Goal: Information Seeking & Learning: Compare options

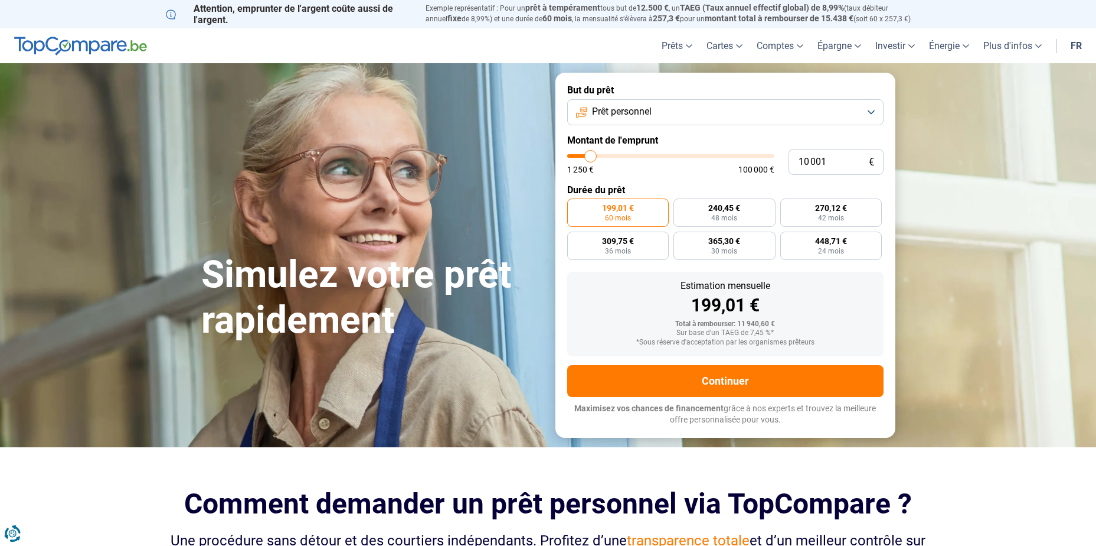
type input "9 500"
type input "9500"
type input "10 000"
type input "10000"
type input "10 500"
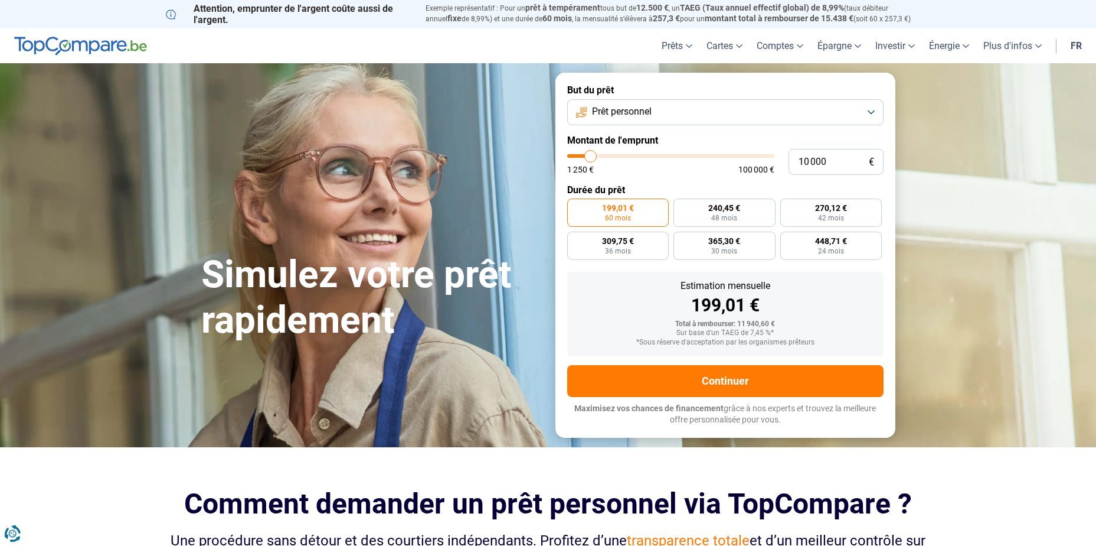
type input "10500"
type input "11 500"
type input "11500"
type input "12 000"
type input "12000"
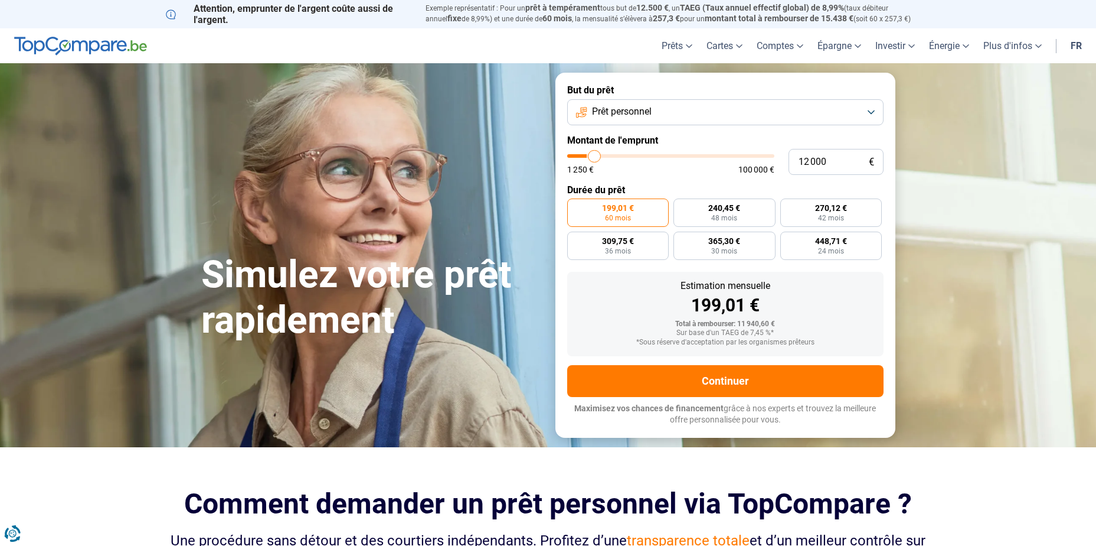
type input "13 500"
type input "13500"
type input "14 500"
type input "14500"
type input "15 000"
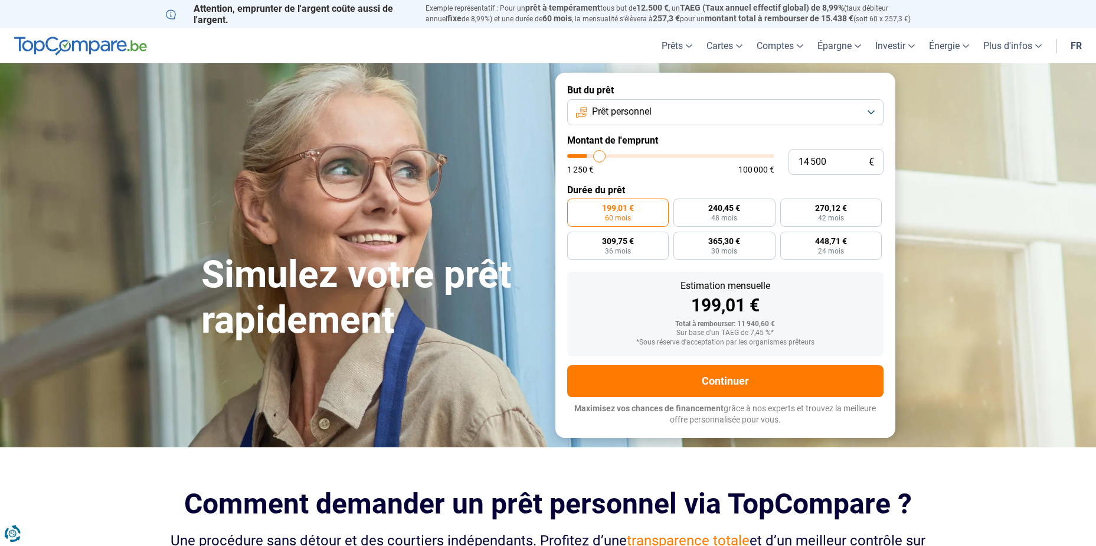
type input "15000"
type input "15 500"
type input "15500"
type input "16 000"
type input "16000"
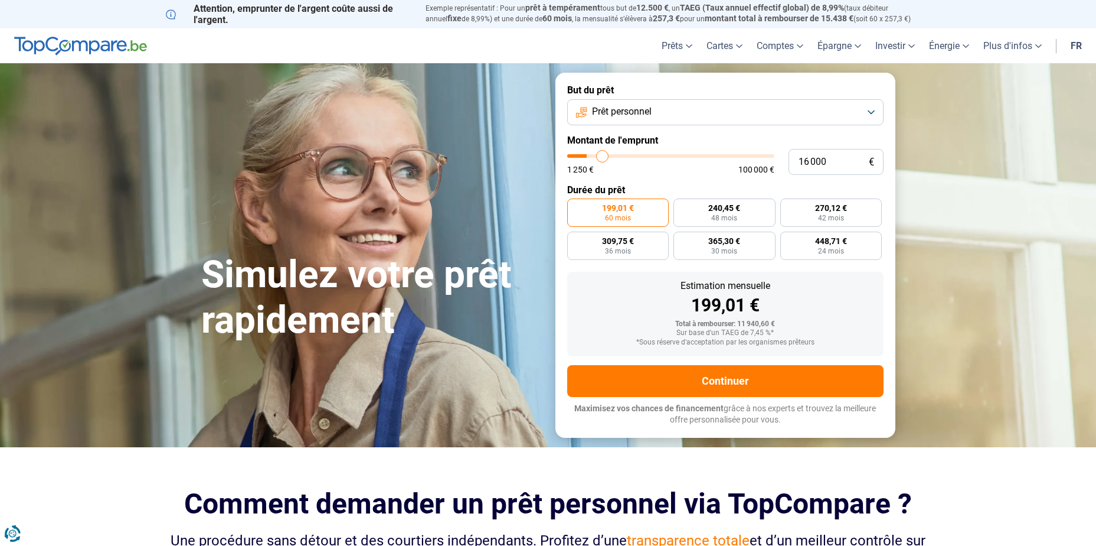
type input "17 000"
type input "17000"
type input "19 750"
type input "19750"
type input "23 750"
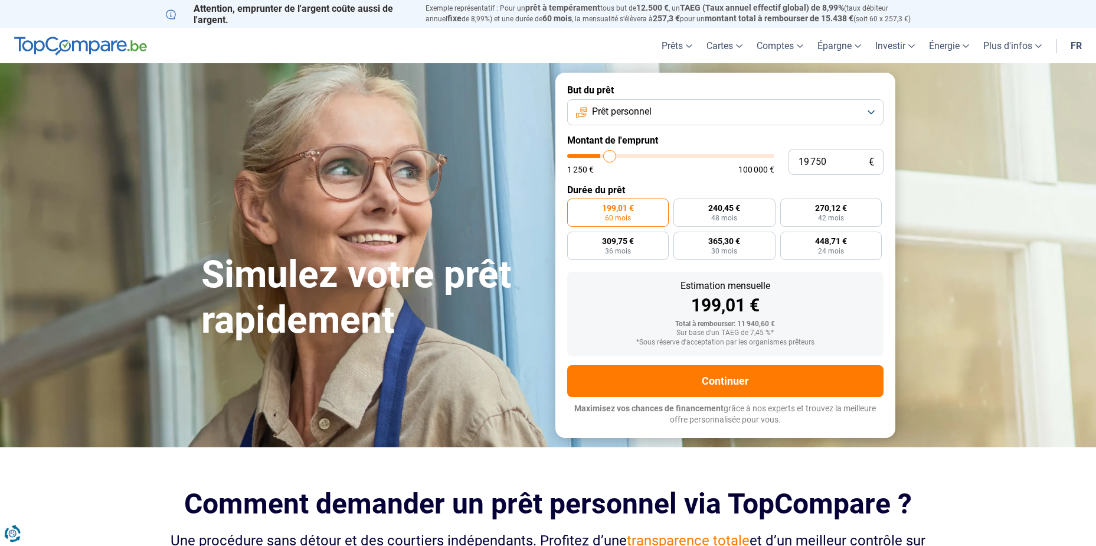
type input "23750"
type input "27 750"
type input "27750"
type input "35 250"
type input "35250"
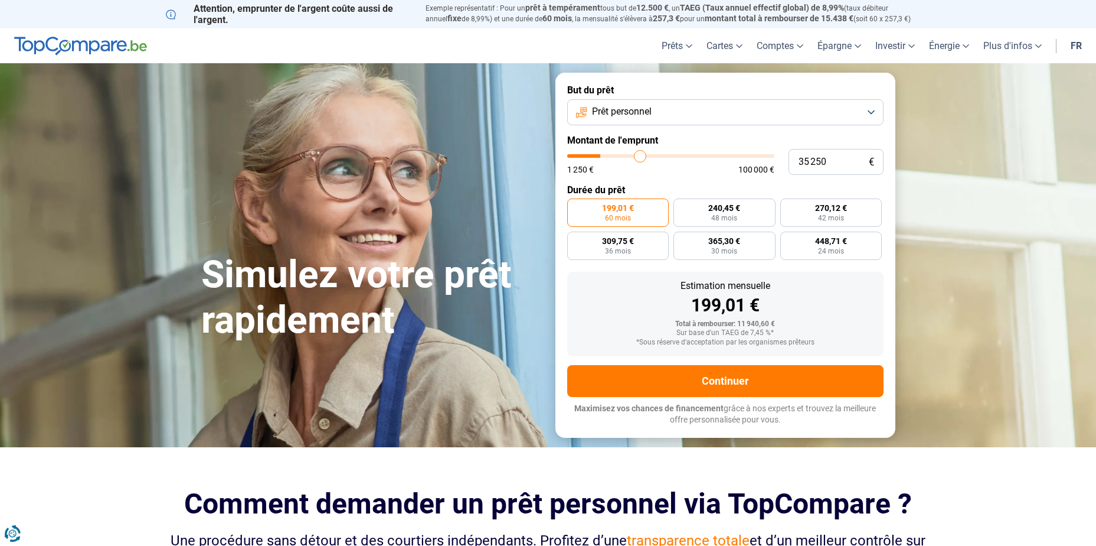
type input "38 500"
type input "38500"
type input "40 000"
type input "40000"
type input "41 500"
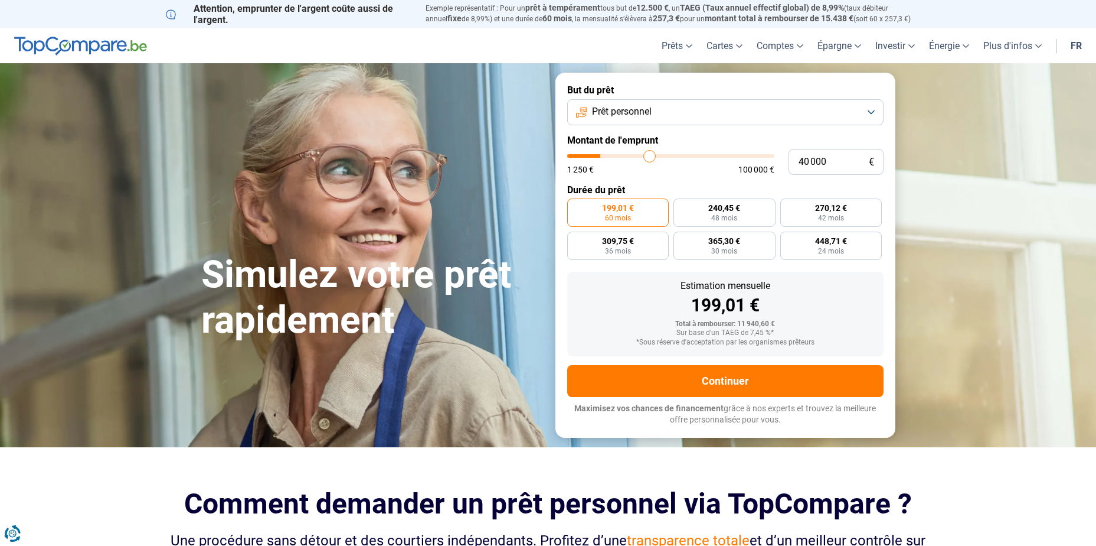
type input "41500"
type input "43 000"
type input "43000"
type input "45 750"
type input "45750"
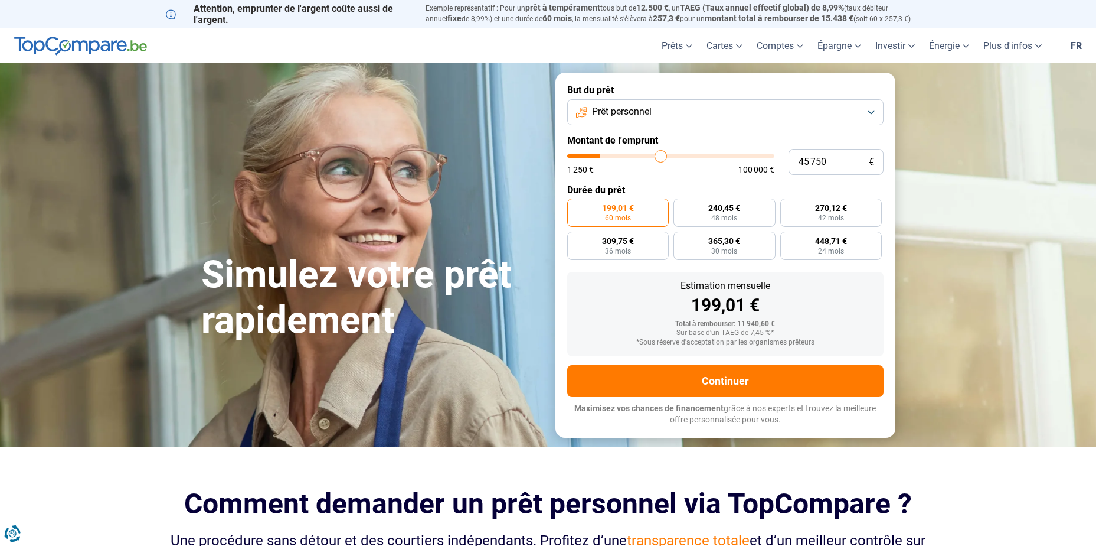
type input "49 000"
type input "49000"
type input "54 500"
type input "54500"
type input "60 250"
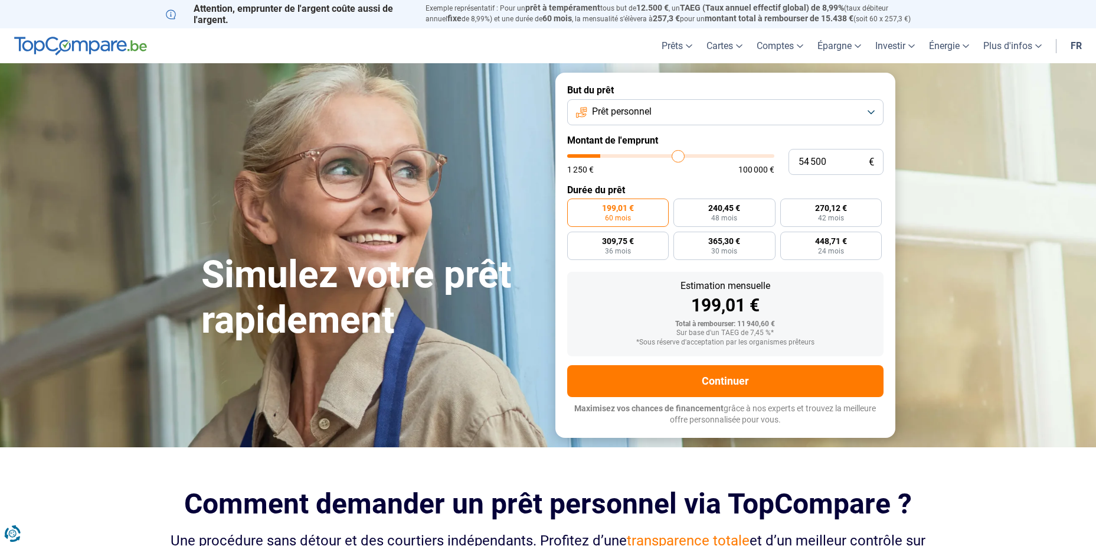
type input "60250"
type input "65 750"
type input "65750"
type input "69 250"
type input "69250"
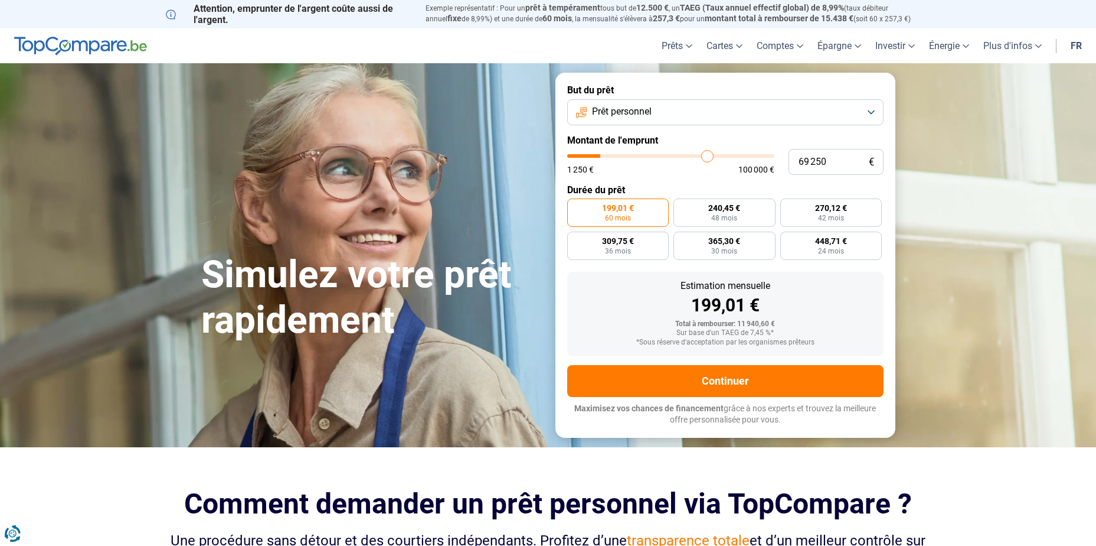
type input "71 750"
type input "71750"
type input "72 750"
type input "72750"
type input "73 250"
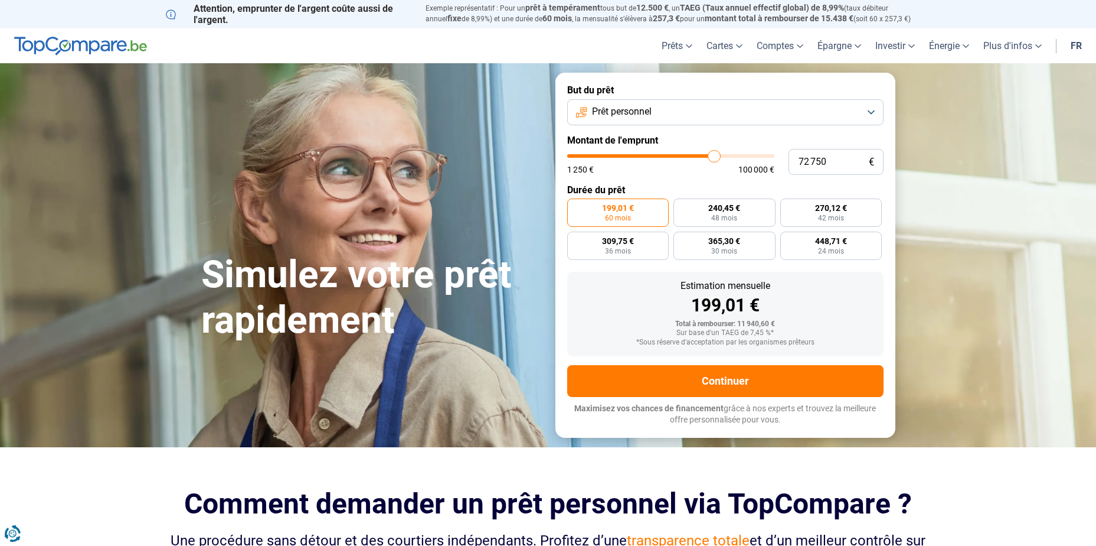
type input "73250"
type input "73 500"
type input "73500"
type input "73 750"
type input "73750"
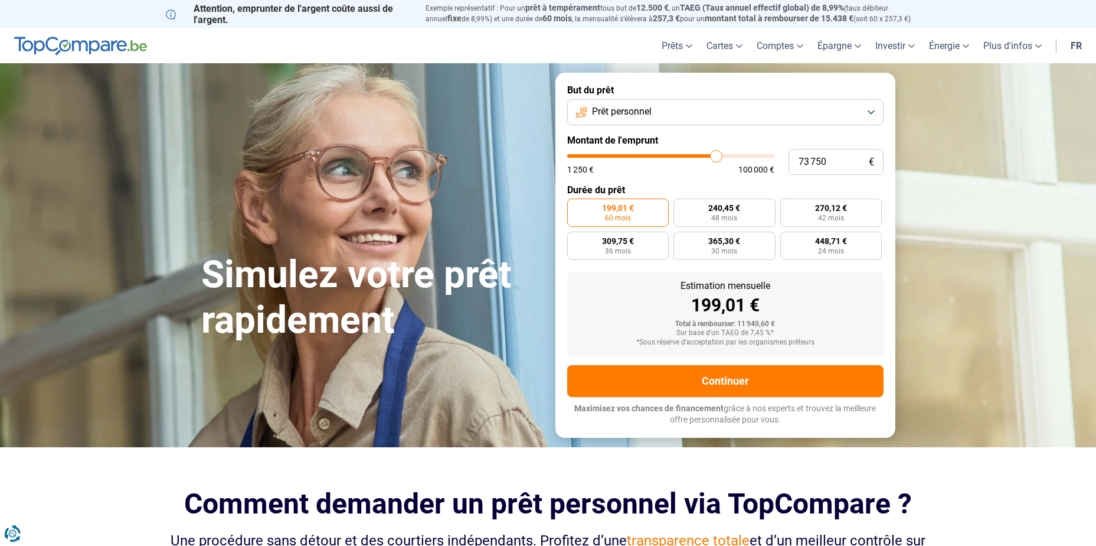
type input "74 000"
type input "74000"
type input "74 250"
type input "74250"
type input "74 750"
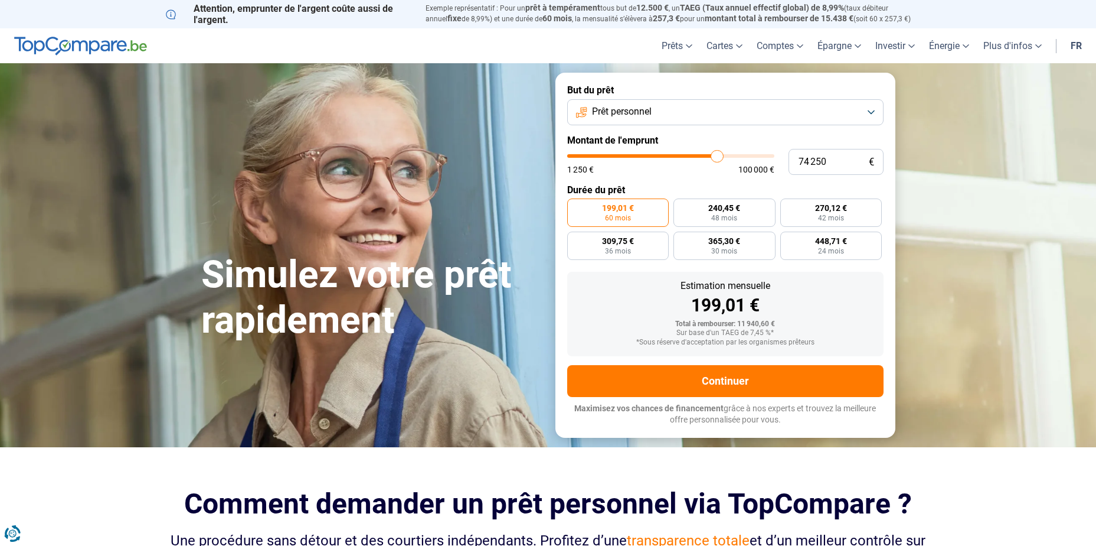
type input "74750"
type input "75 750"
type input "75750"
type input "76 500"
type input "76500"
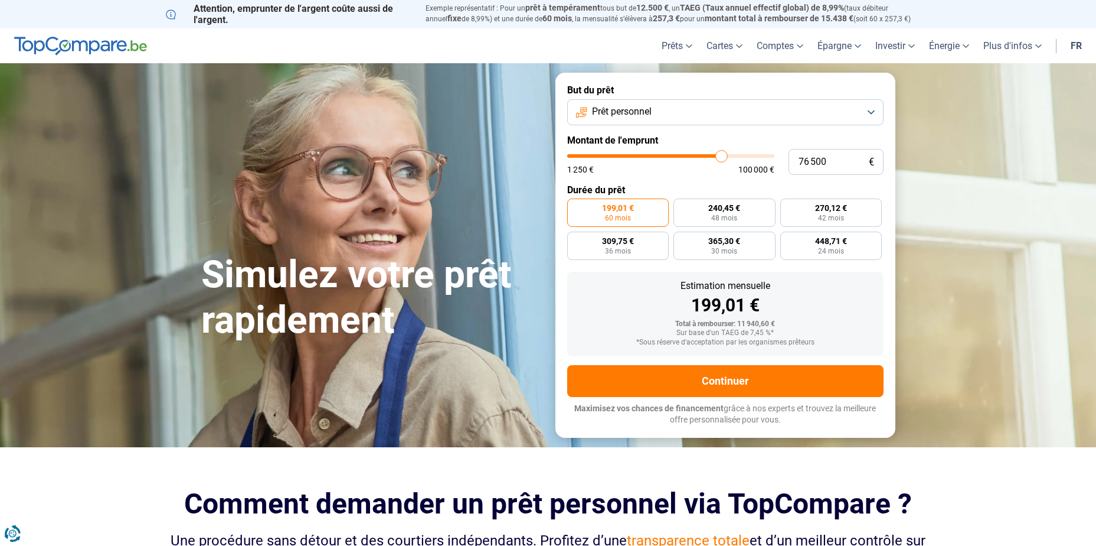
type input "77 250"
type input "77250"
type input "77 750"
type input "77750"
type input "78 000"
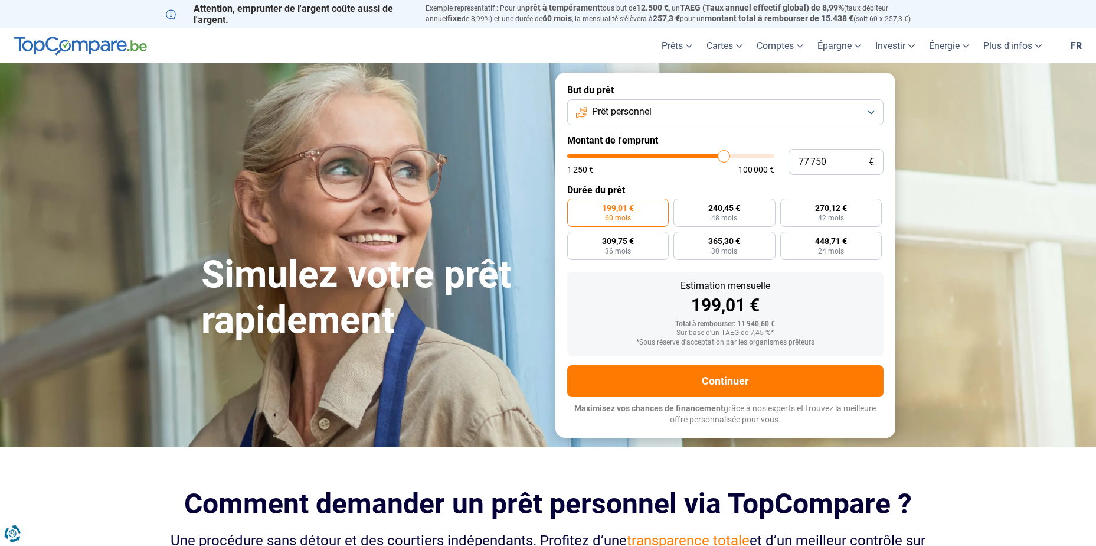
type input "78000"
type input "78 250"
type input "78250"
type input "79 750"
type input "79750"
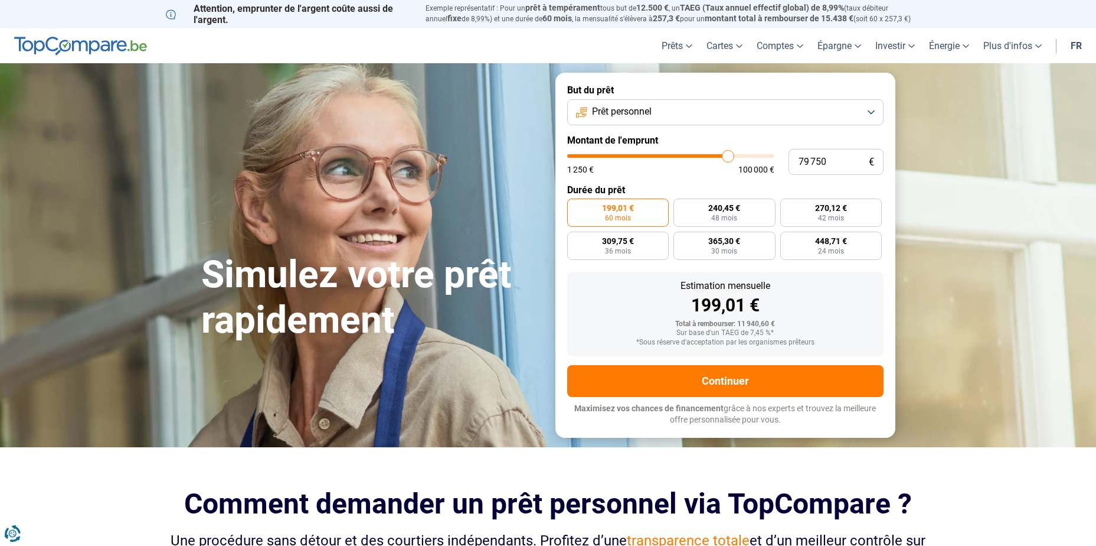
type input "81 500"
type input "81500"
type input "82 500"
type input "82500"
type input "82 750"
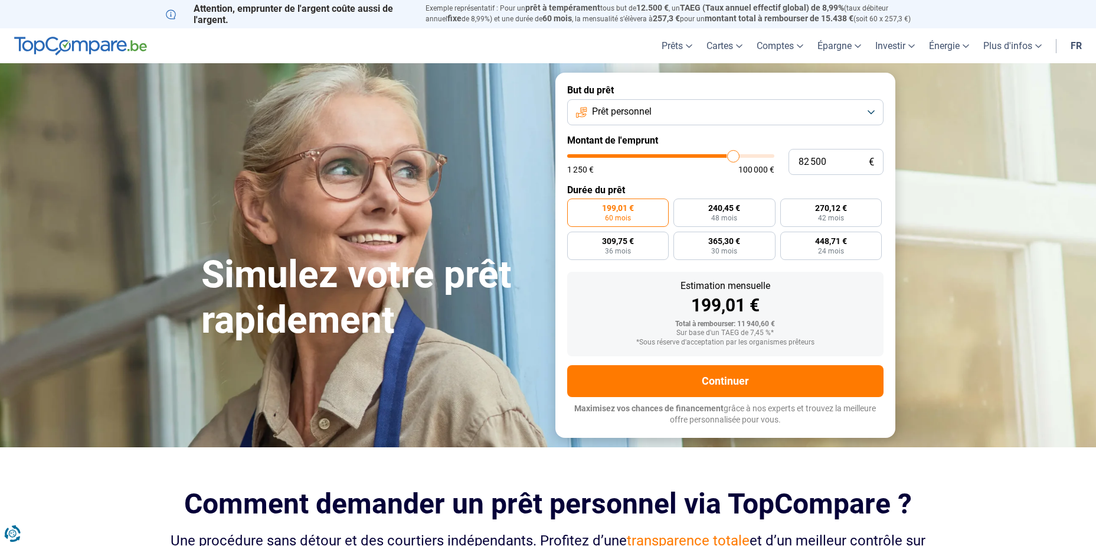
type input "82750"
type input "83 000"
type input "83000"
type input "83 250"
type input "83250"
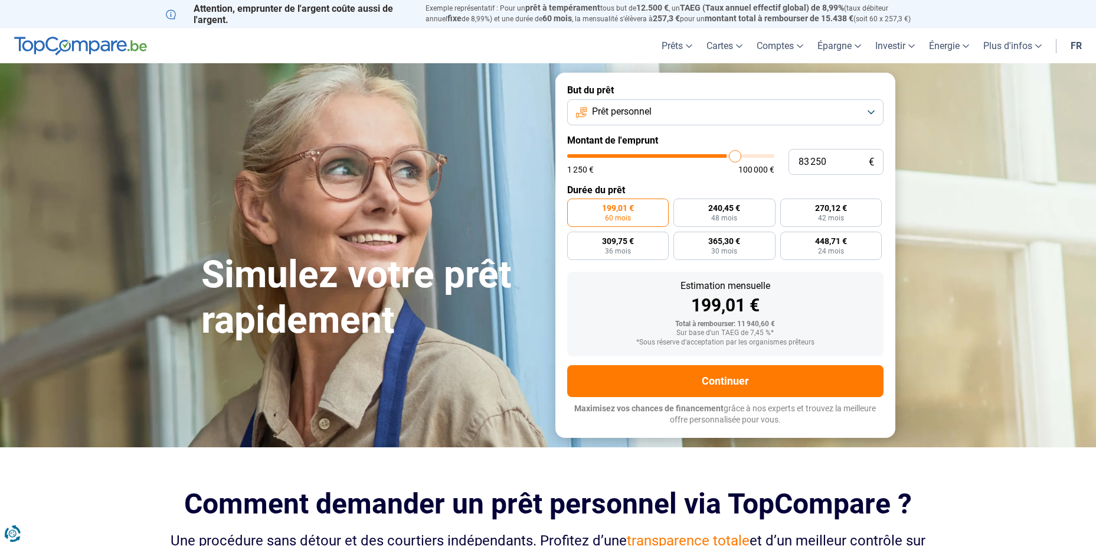
type input "85 250"
type input "85250"
type input "87 000"
type input "87000"
type input "88 750"
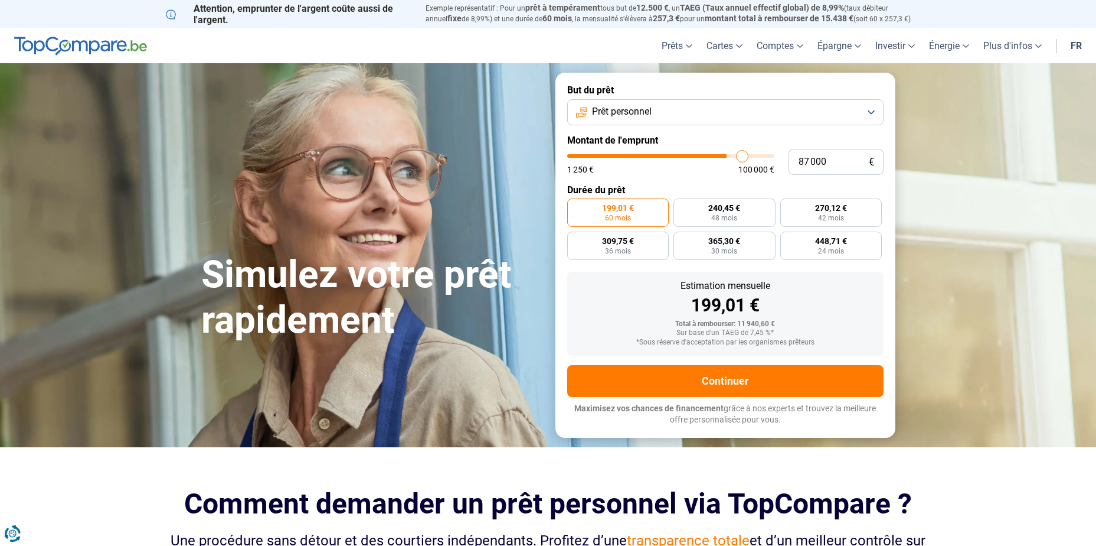
type input "88750"
type input "90 000"
type input "90000"
type input "90 500"
type input "90500"
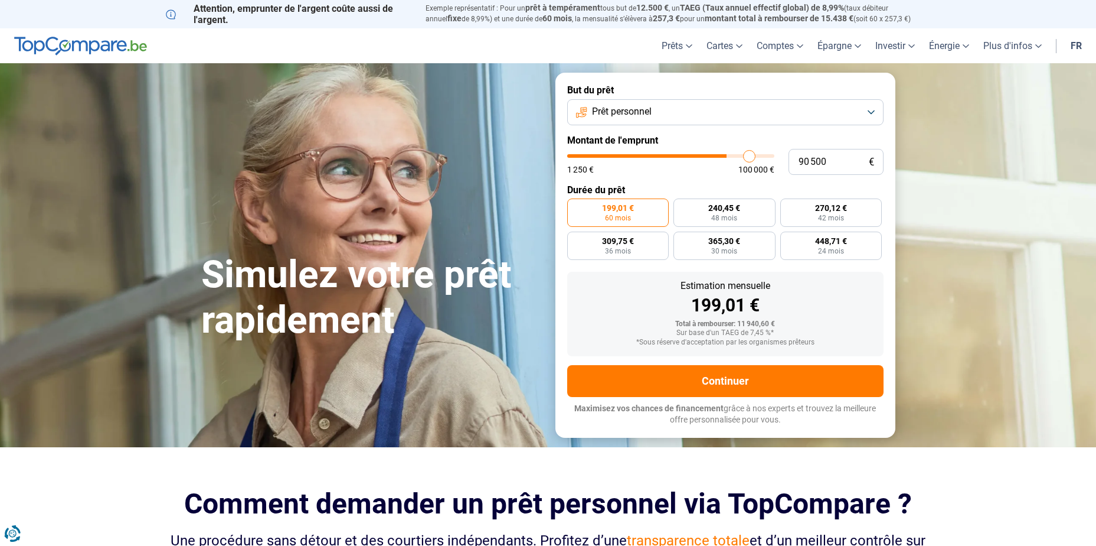
type input "91 250"
type input "91250"
type input "91 500"
type input "91500"
type input "91 750"
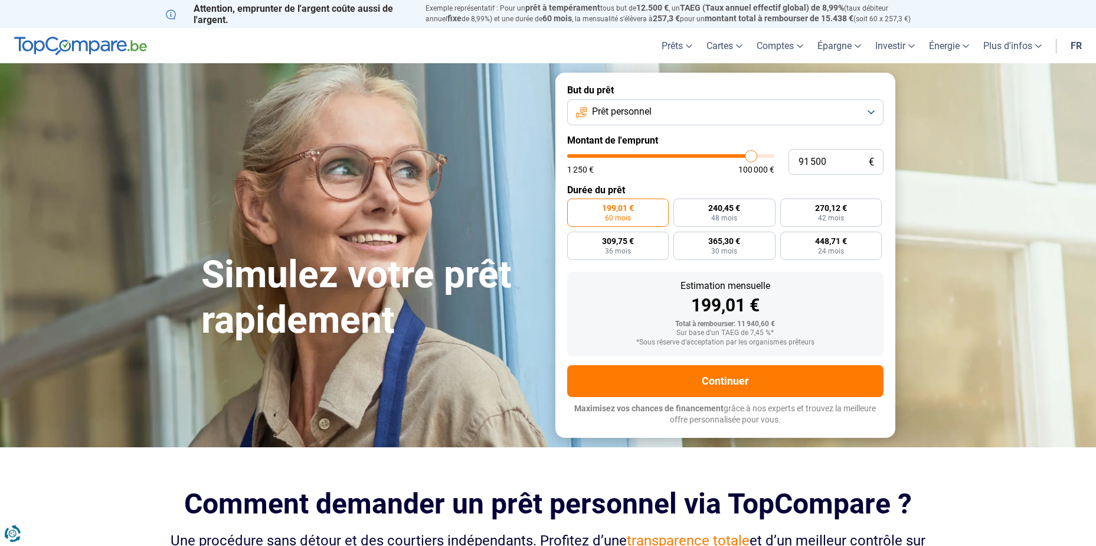
type input "91750"
type input "91 250"
type input "91250"
type input "90 250"
type input "90250"
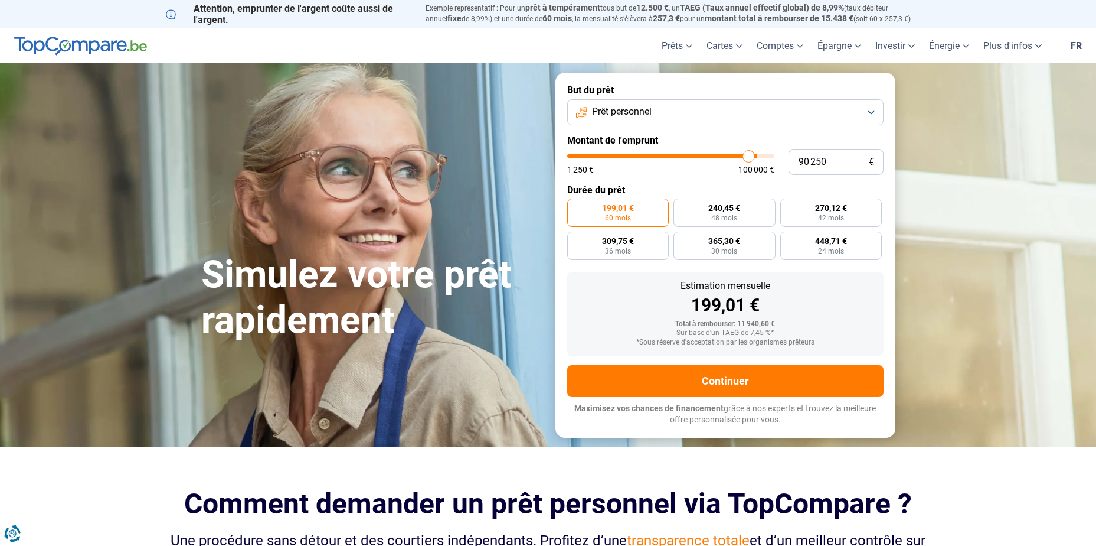
type input "90 000"
type input "90000"
type input "89 750"
type input "89750"
type input "89 500"
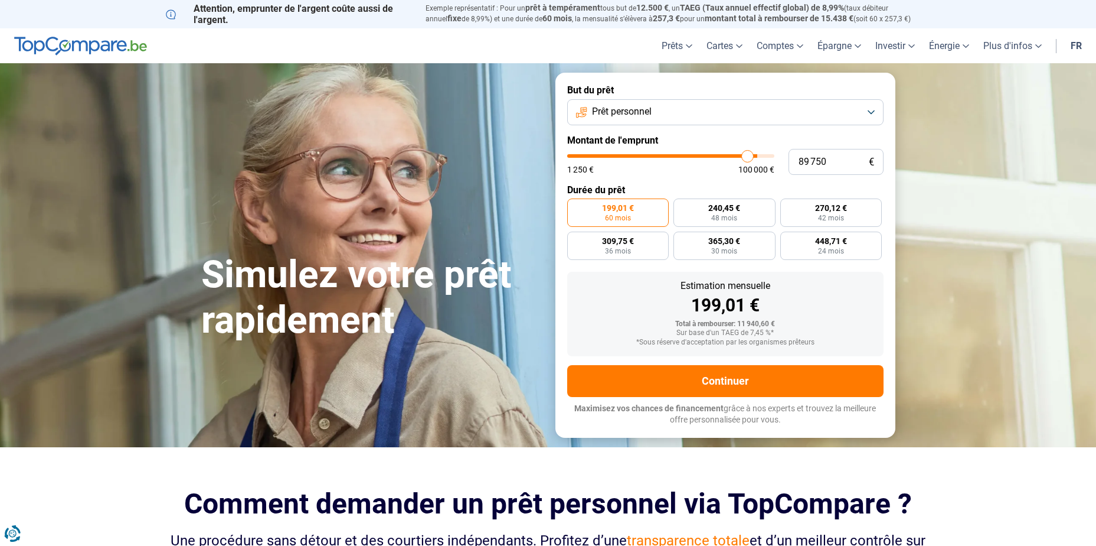
type input "89500"
type input "89 000"
type input "89000"
type input "88 750"
type input "88750"
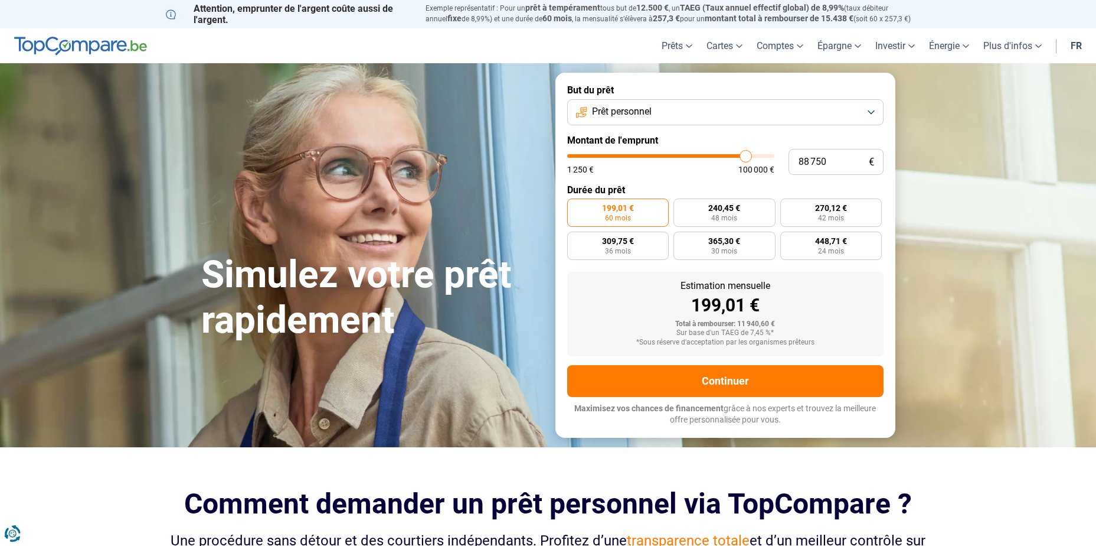
type input "88 500"
type input "88500"
type input "88 000"
type input "88000"
type input "86 000"
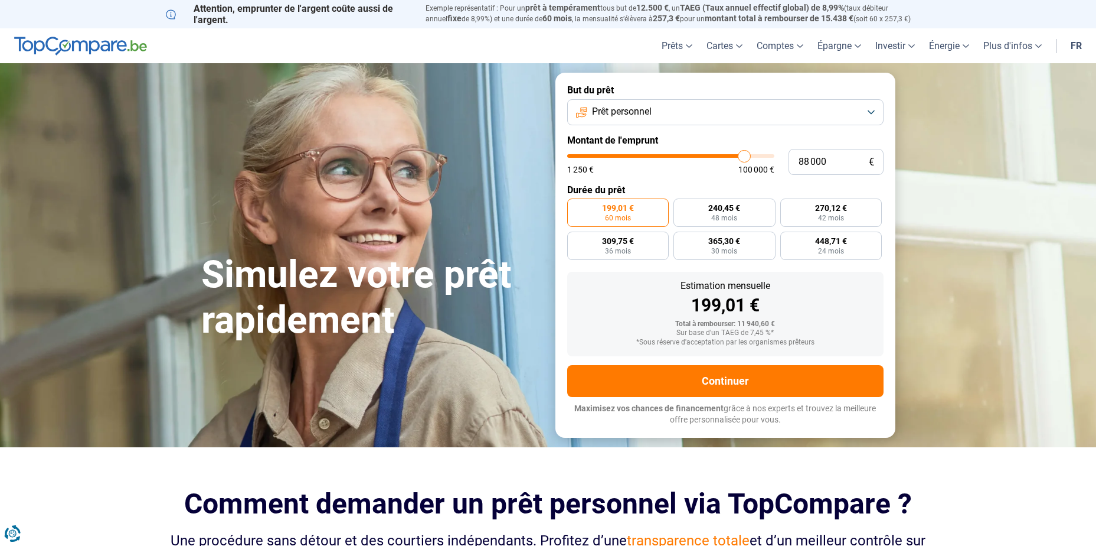
type input "86000"
type input "84 500"
type input "84500"
type input "84 000"
type input "84000"
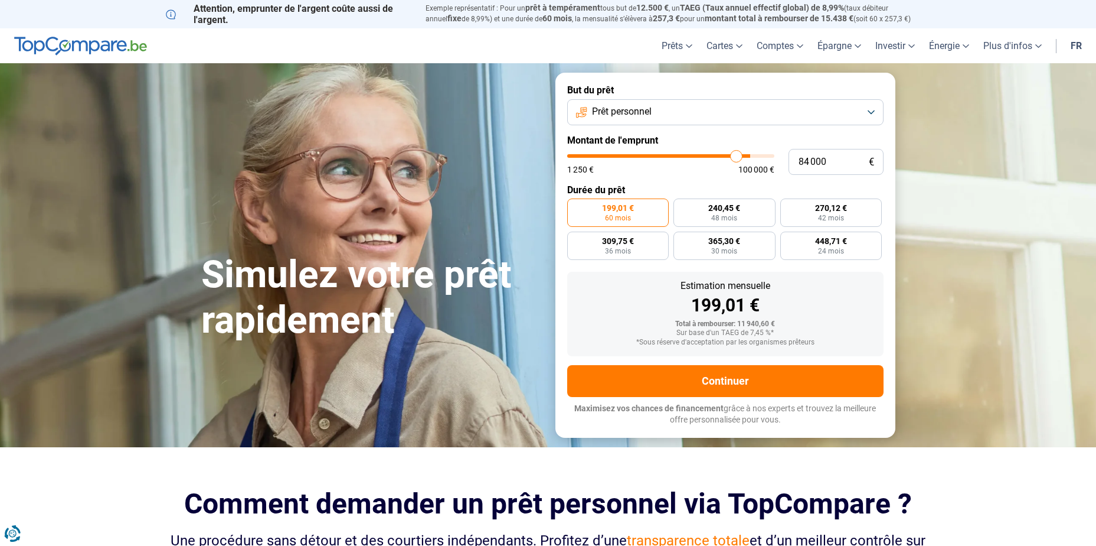
type input "83 250"
type input "83250"
type input "83 000"
type input "83000"
type input "82 750"
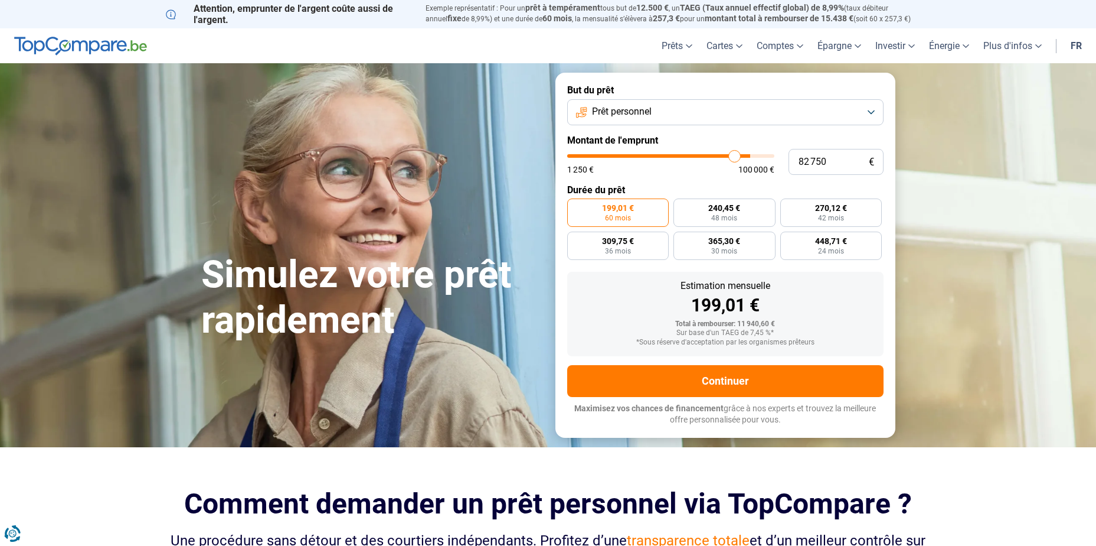
type input "82750"
type input "82 500"
type input "82500"
type input "82 750"
type input "82750"
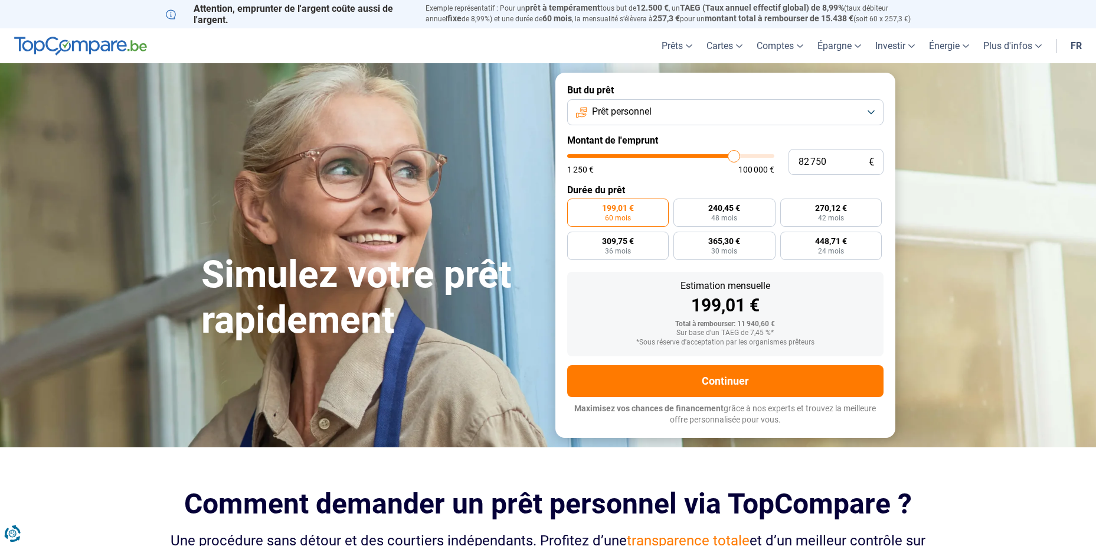
type input "83 000"
type input "83000"
type input "82 750"
type input "82750"
type input "82 500"
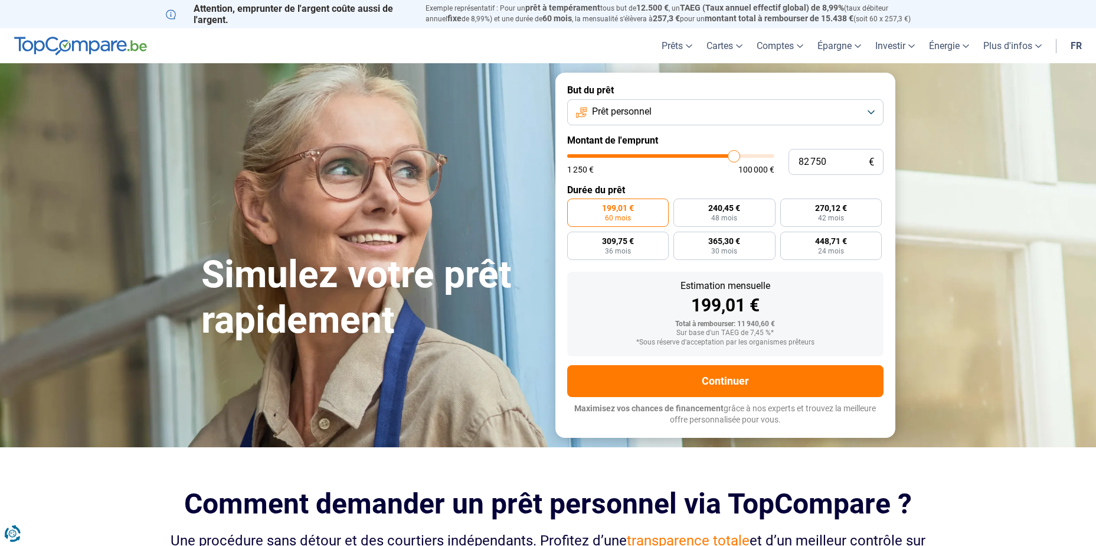
type input "82500"
type input "82 250"
type input "82250"
type input "81 750"
type input "81750"
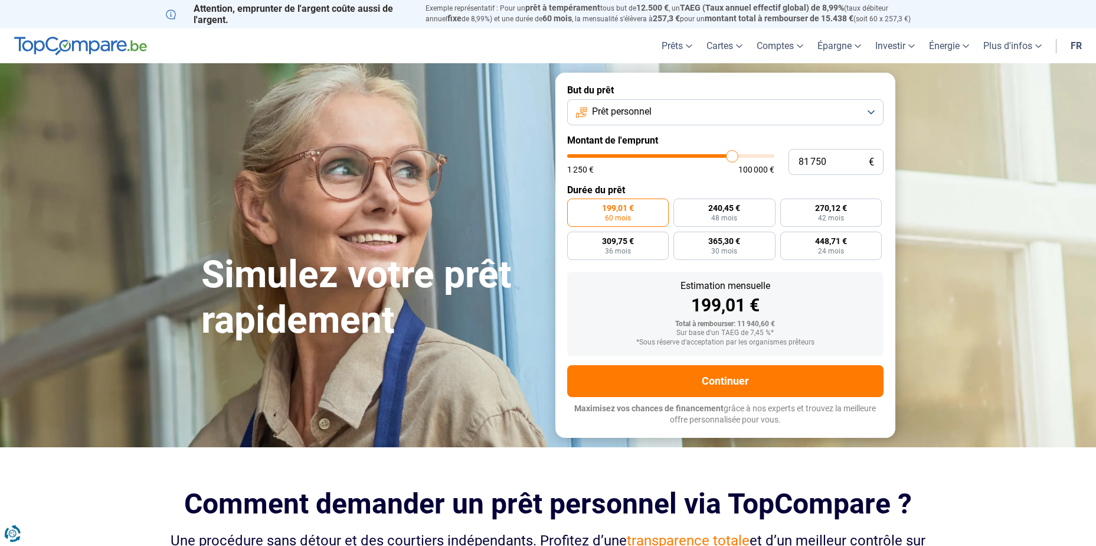
type input "81 500"
type input "81500"
type input "81 250"
type input "81250"
type input "81 000"
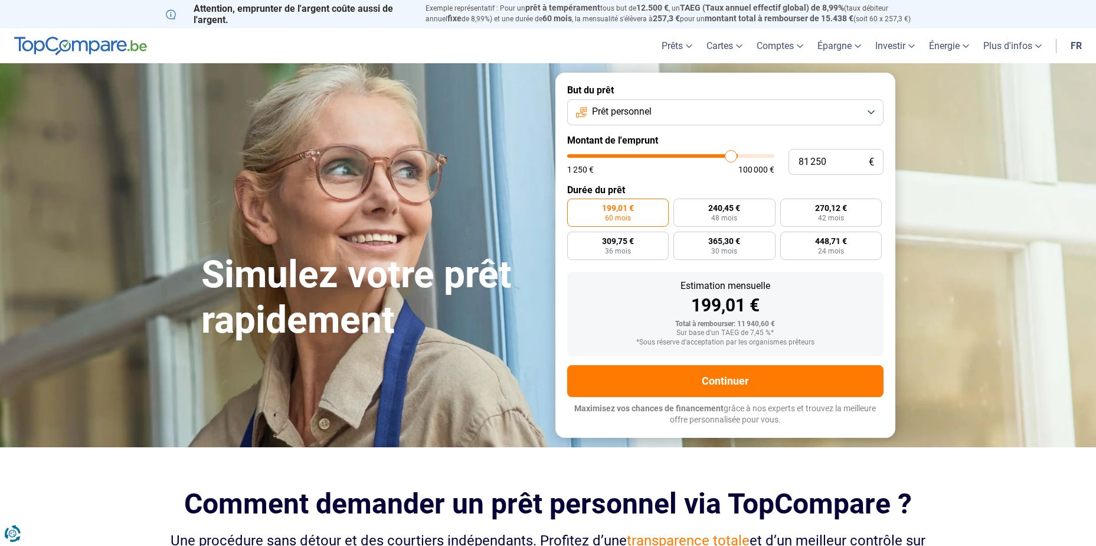
type input "81000"
type input "80 750"
type input "80750"
type input "80 250"
type input "80250"
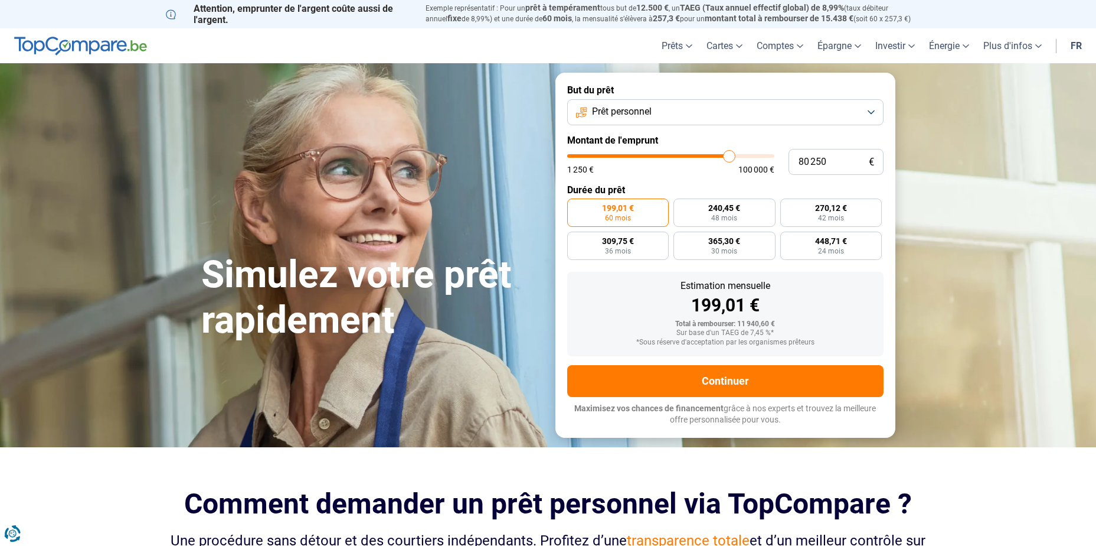
type input "80 000"
type input "80000"
type input "79 750"
type input "79750"
type input "79 250"
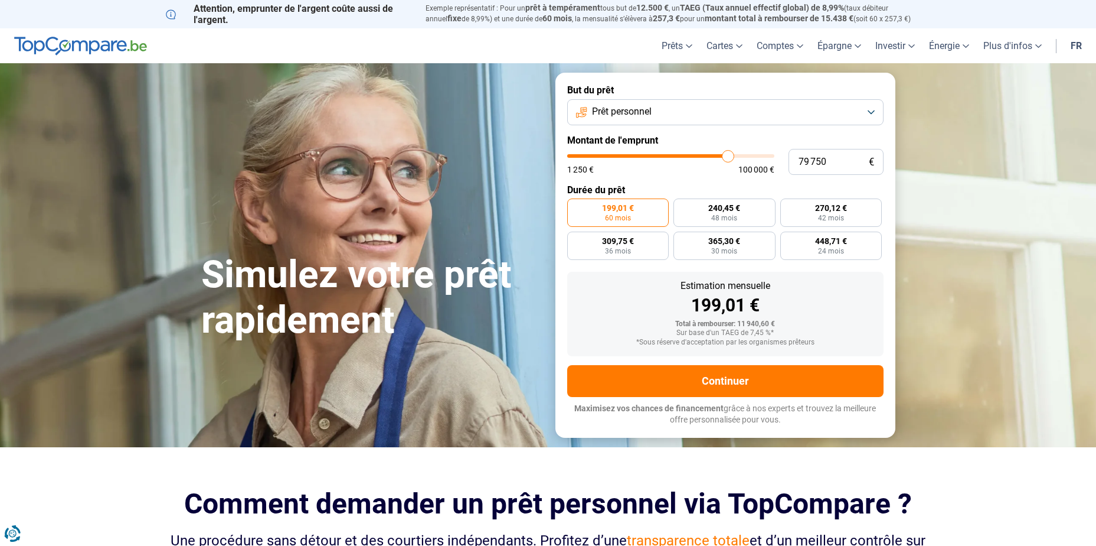
type input "79250"
type input "79 750"
type input "79750"
type input "80 000"
type input "80000"
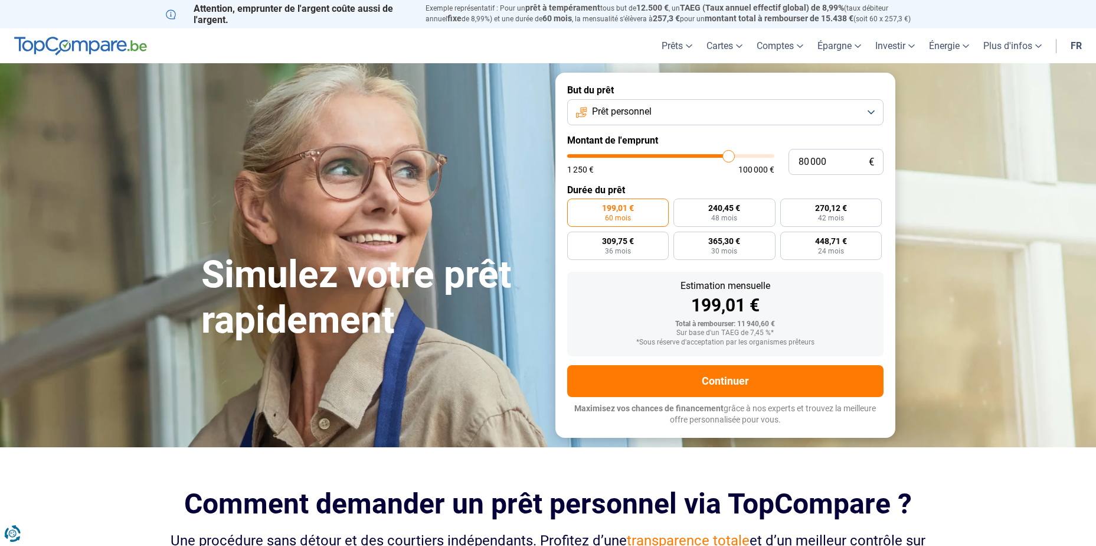
type input "80 250"
type input "80250"
type input "80 750"
type input "80750"
type input "80 250"
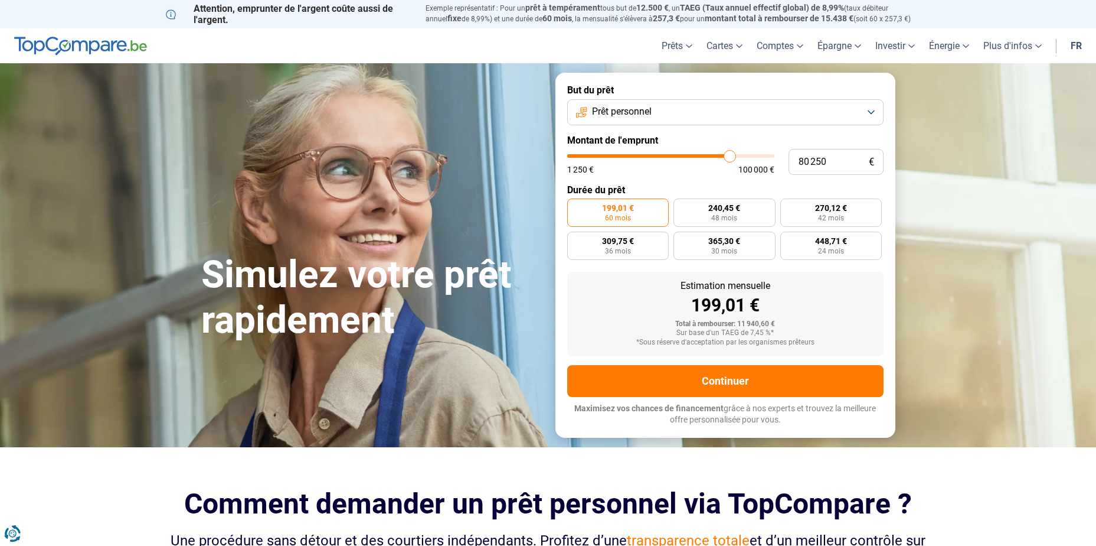
type input "80250"
type input "80 000"
type input "80000"
type input "79 750"
type input "79750"
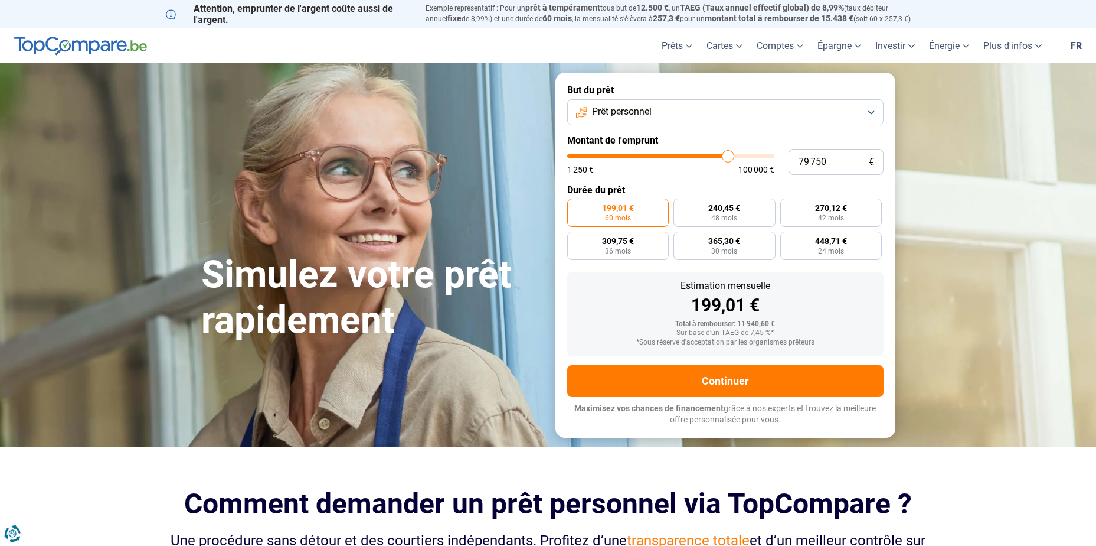
type input "80 000"
type input "80000"
type input "80 250"
type input "80250"
type input "80 750"
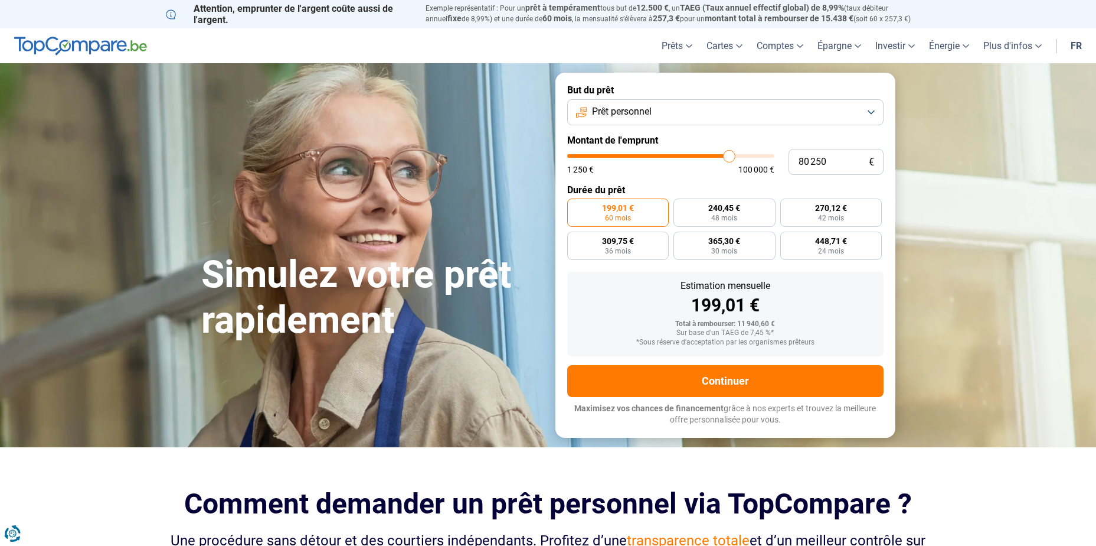
type input "80750"
type input "80 250"
type input "80250"
type input "80 000"
drag, startPoint x: 588, startPoint y: 158, endPoint x: 729, endPoint y: 169, distance: 141.0
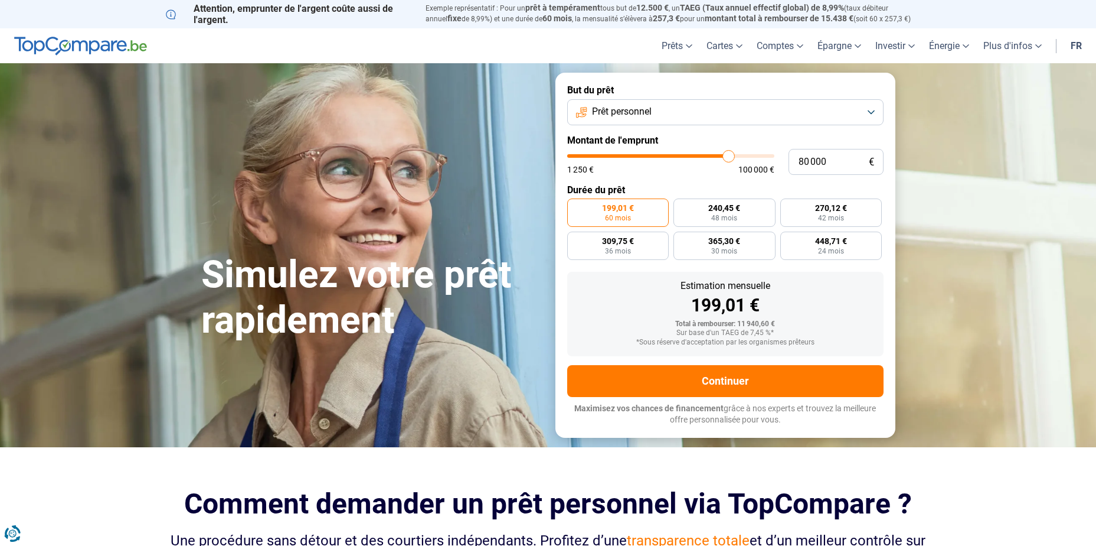
type input "80000"
click at [729, 158] on input "range" at bounding box center [670, 156] width 207 height 4
radio input "false"
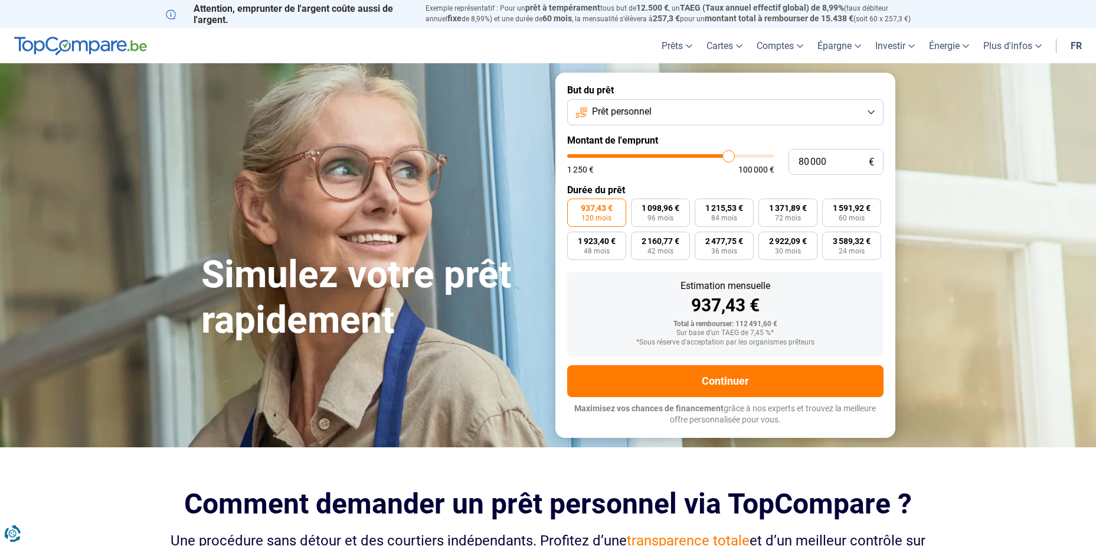
click at [722, 157] on input "range" at bounding box center [670, 156] width 207 height 4
type input "76 750"
type input "76750"
type input "76 500"
type input "76500"
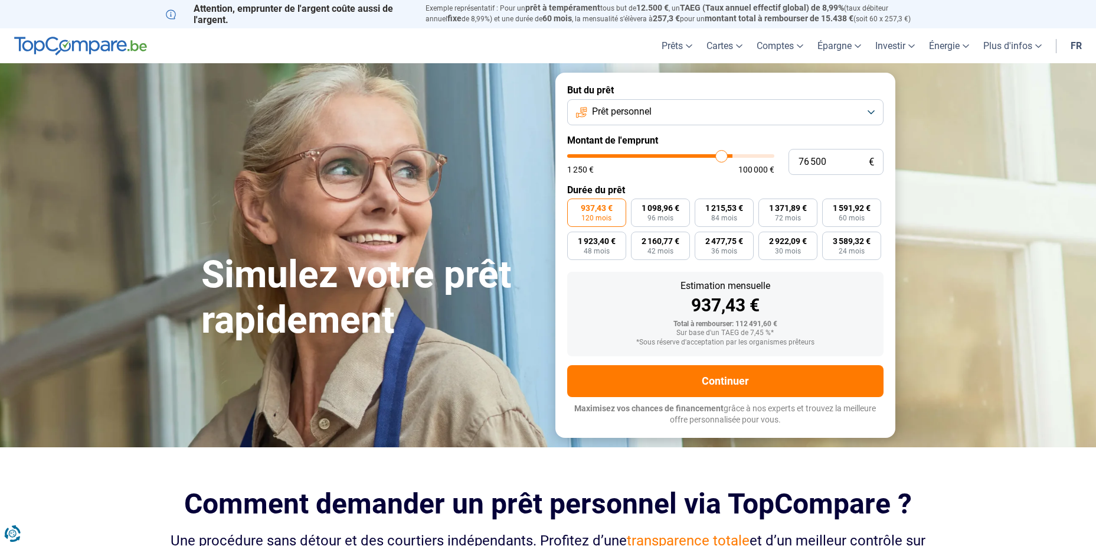
type input "75 750"
type input "75750"
type input "75 500"
type input "75500"
type input "75 250"
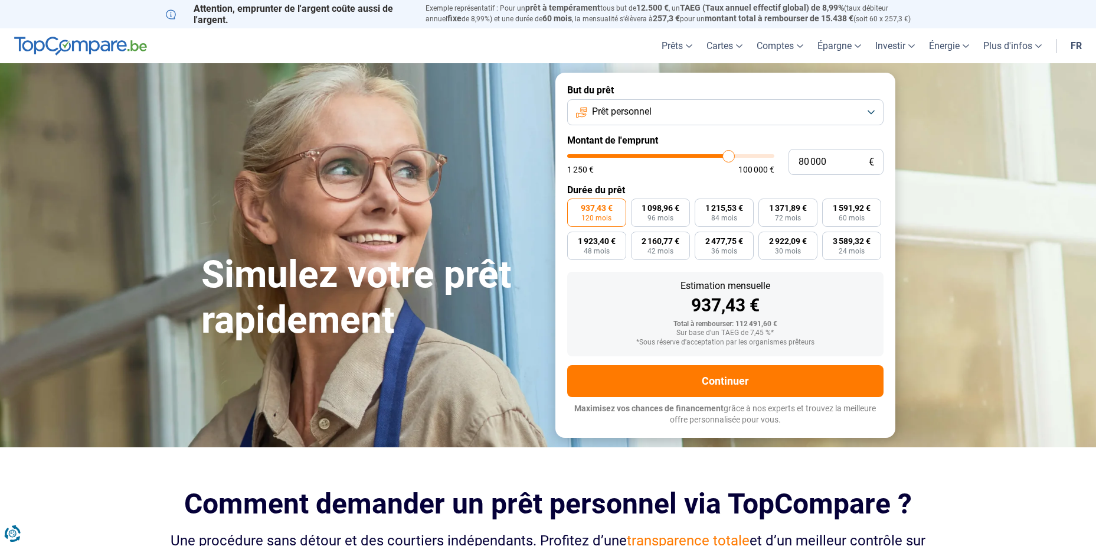
drag, startPoint x: 722, startPoint y: 157, endPoint x: 729, endPoint y: 159, distance: 6.9
click at [729, 158] on input "range" at bounding box center [670, 156] width 207 height 4
click at [599, 215] on span "120 mois" at bounding box center [597, 217] width 30 height 7
click at [575, 206] on input "937,43 € 120 mois" at bounding box center [571, 202] width 8 height 8
drag, startPoint x: 726, startPoint y: 156, endPoint x: 719, endPoint y: 158, distance: 7.9
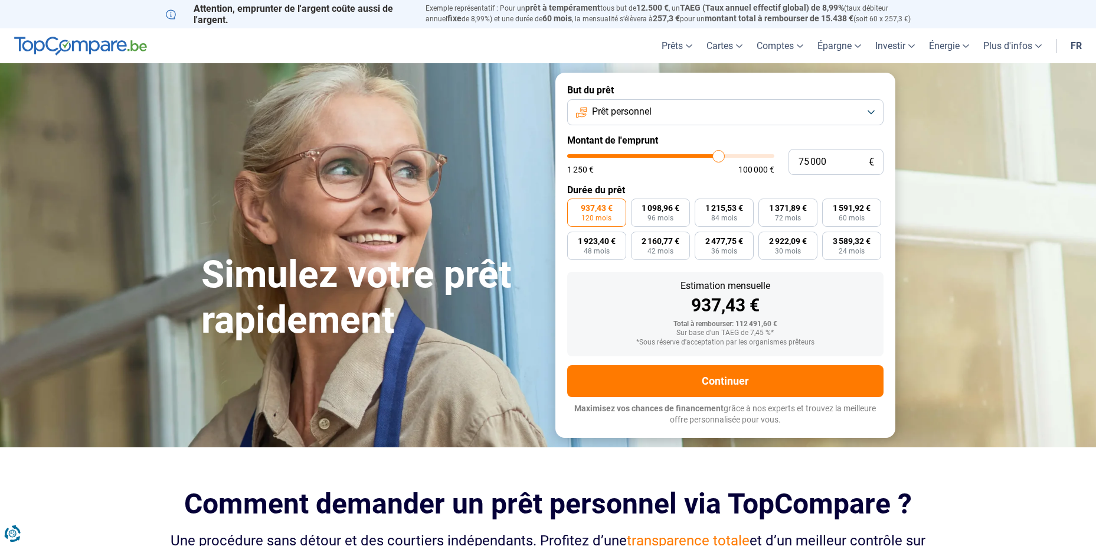
click at [719, 158] on input "range" at bounding box center [670, 156] width 207 height 4
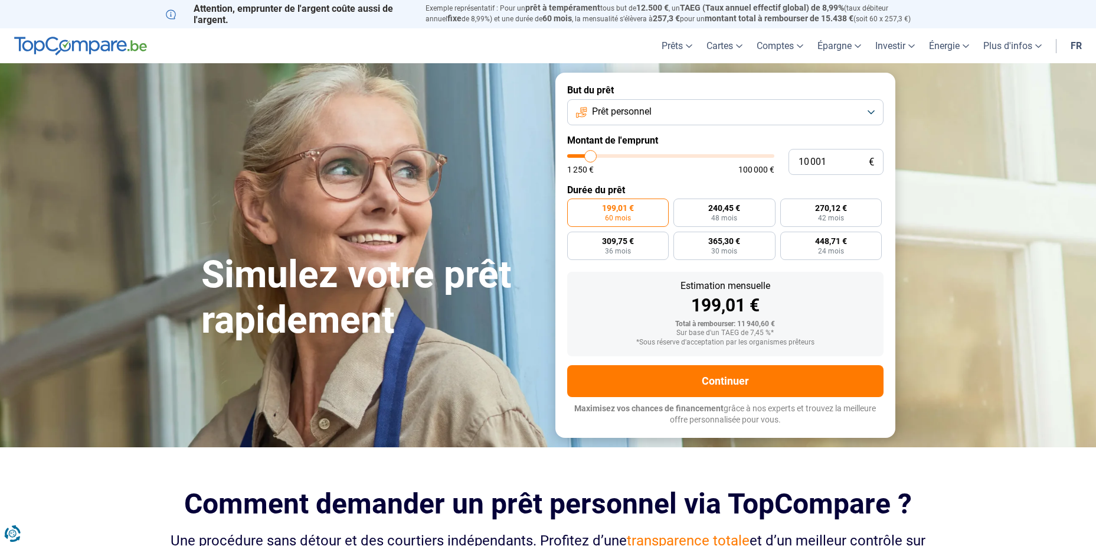
type input "11 250"
type input "11250"
type input "12 750"
type input "12750"
type input "14 500"
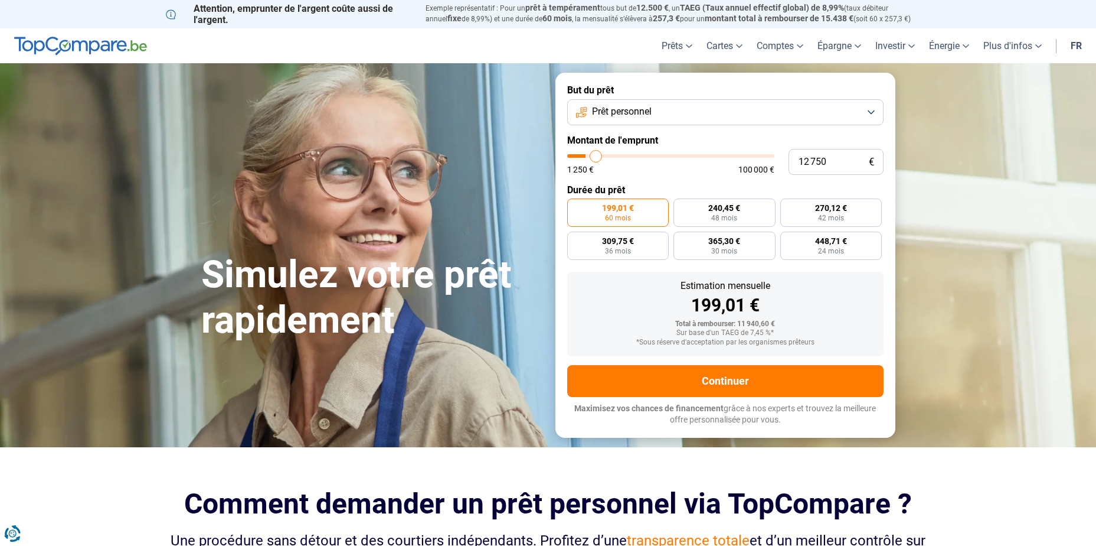
type input "14500"
type input "16 500"
type input "16500"
type input "20 750"
type input "20750"
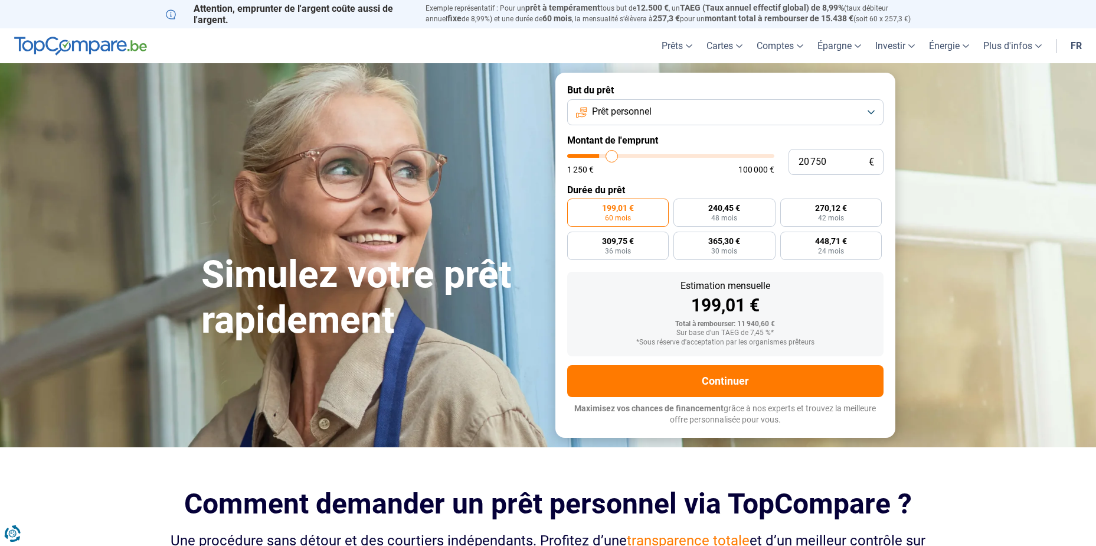
type input "24 250"
type input "24250"
type input "26 500"
type input "26500"
type input "28 250"
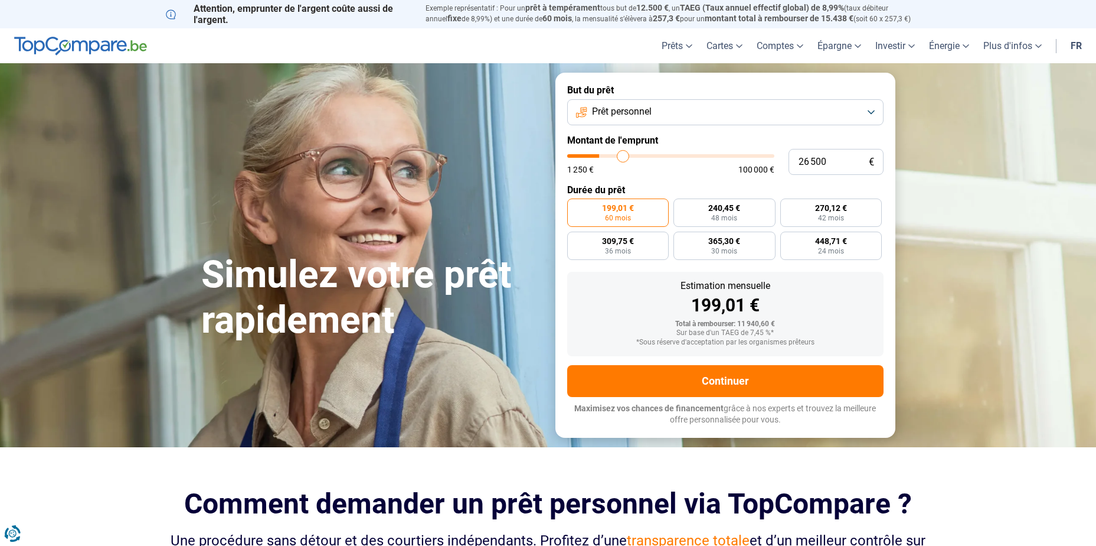
type input "28250"
type input "29 750"
type input "29750"
type input "31 750"
type input "31750"
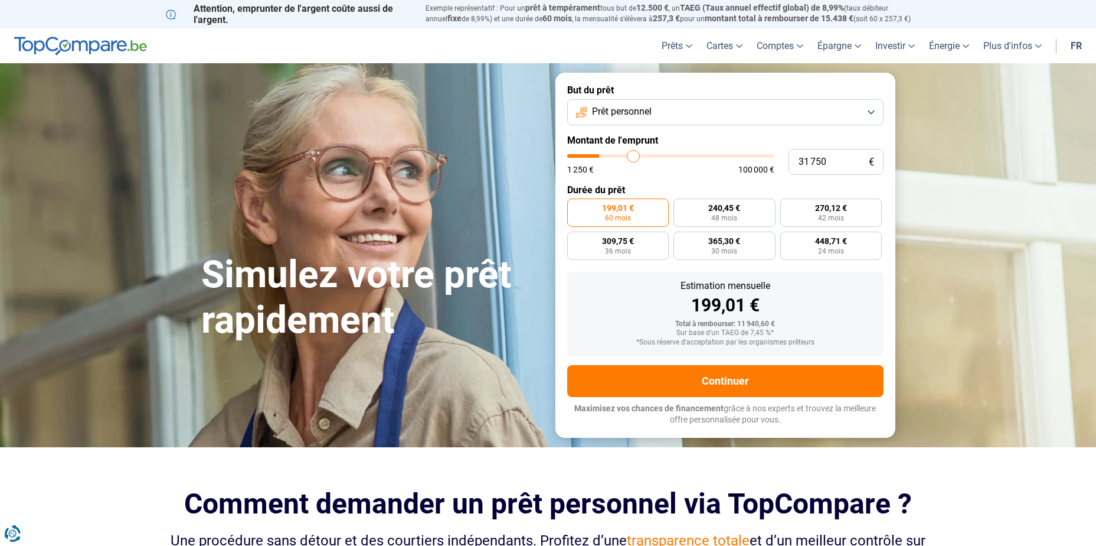
type input "32 500"
type input "32500"
type input "33 750"
type input "33750"
type input "35 500"
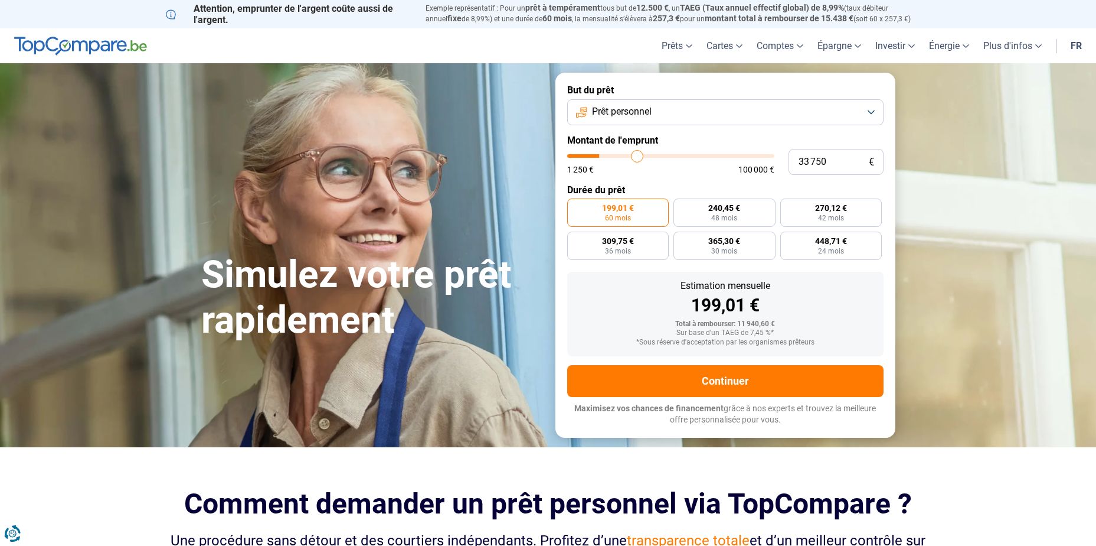
type input "35500"
type input "37 000"
type input "37000"
type input "38 000"
type input "38000"
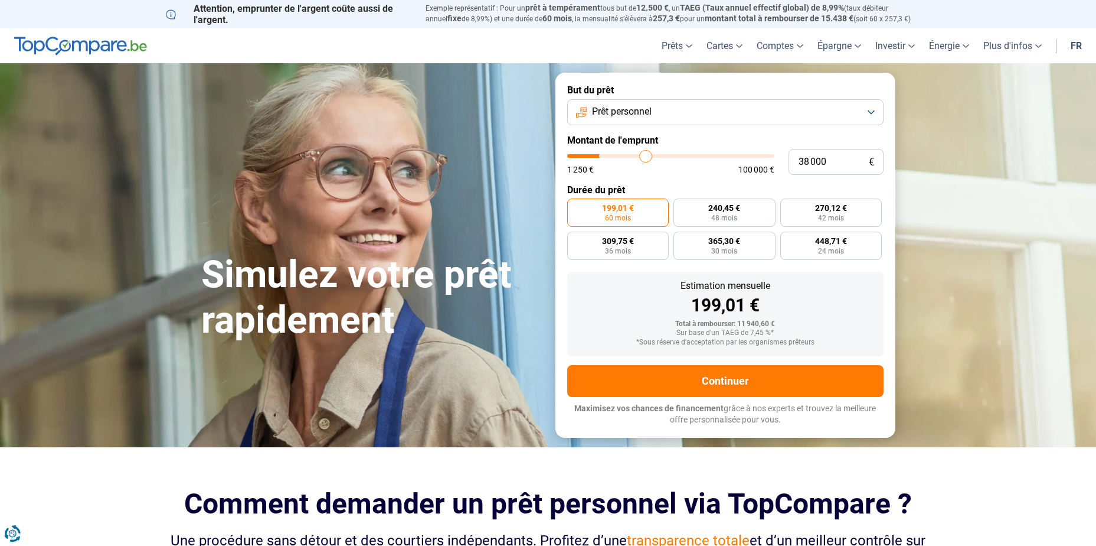
type input "38 750"
type input "38750"
type input "39 500"
type input "39500"
type input "40 000"
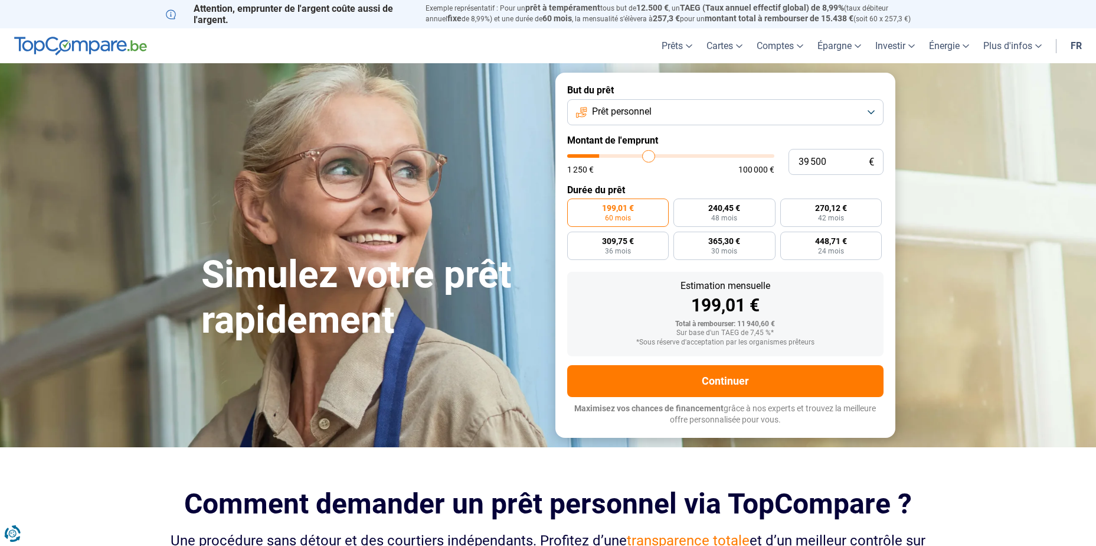
type input "40000"
type input "40 750"
type input "40750"
type input "41 250"
type input "41250"
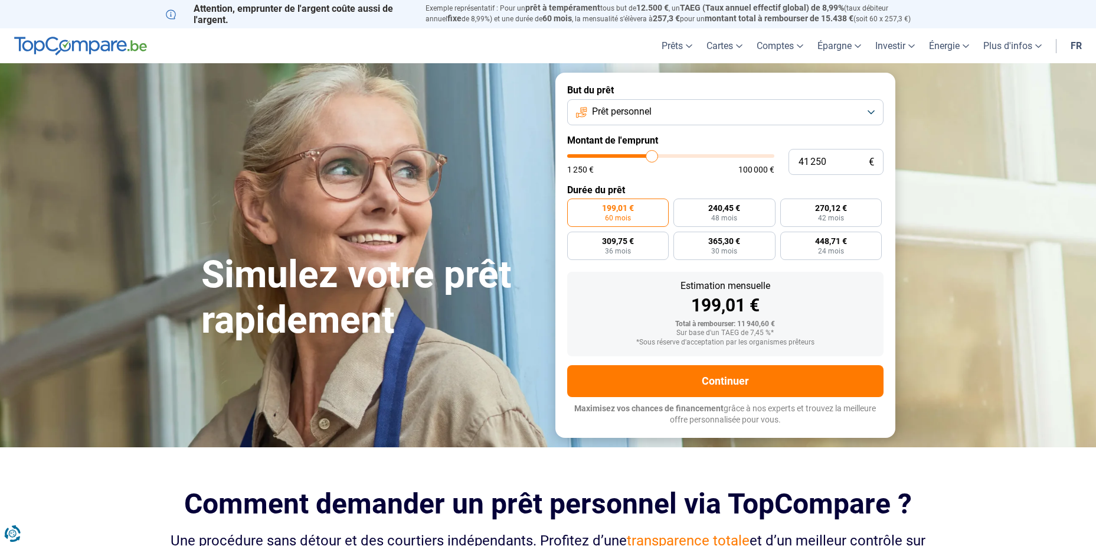
type input "42 750"
type input "42750"
type input "44 000"
type input "44000"
type input "45 250"
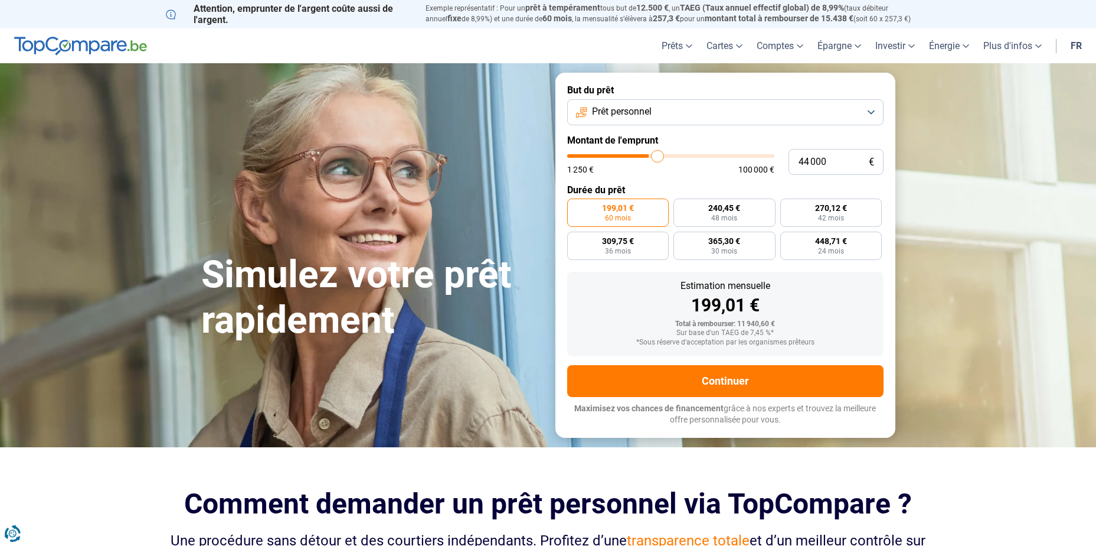
type input "45250"
type input "46 500"
type input "46500"
type input "47 250"
type input "47250"
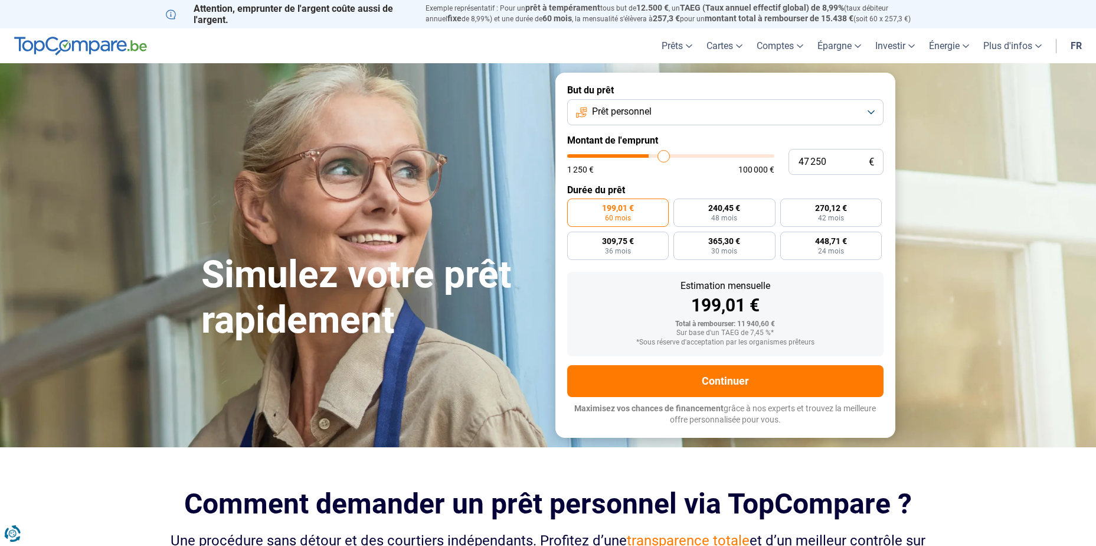
type input "49 500"
type input "49500"
type input "50 500"
type input "50500"
type input "52 000"
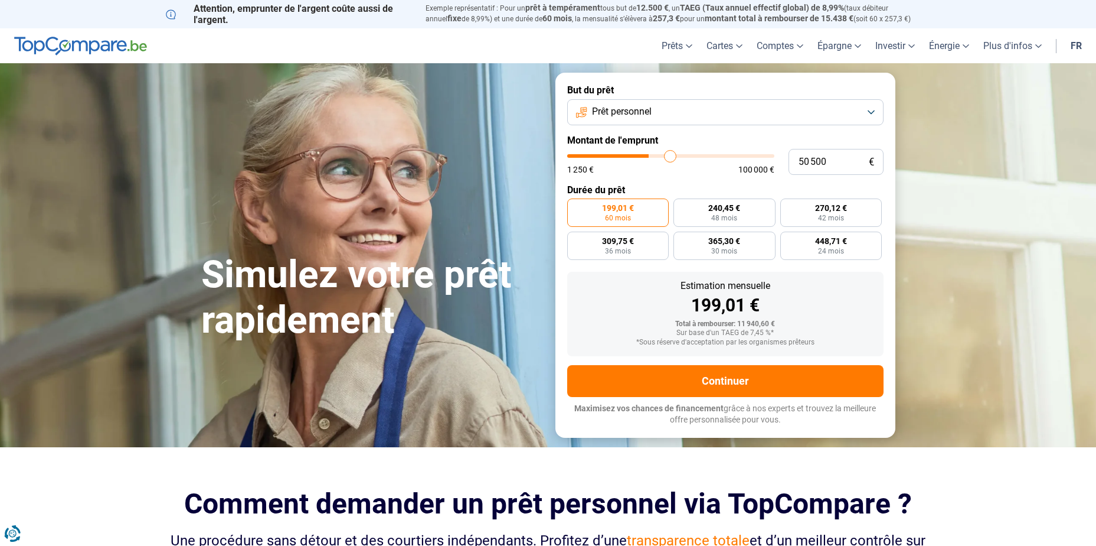
type input "52000"
type input "53 250"
type input "53250"
type input "54 000"
type input "54000"
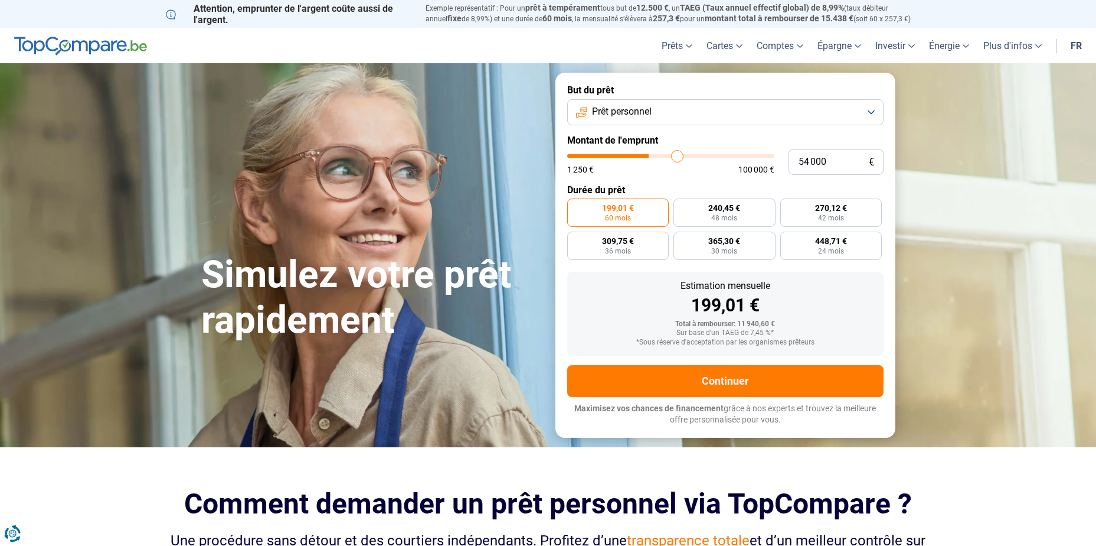
type input "54 250"
type input "54250"
type input "54 500"
type input "54500"
type input "55 000"
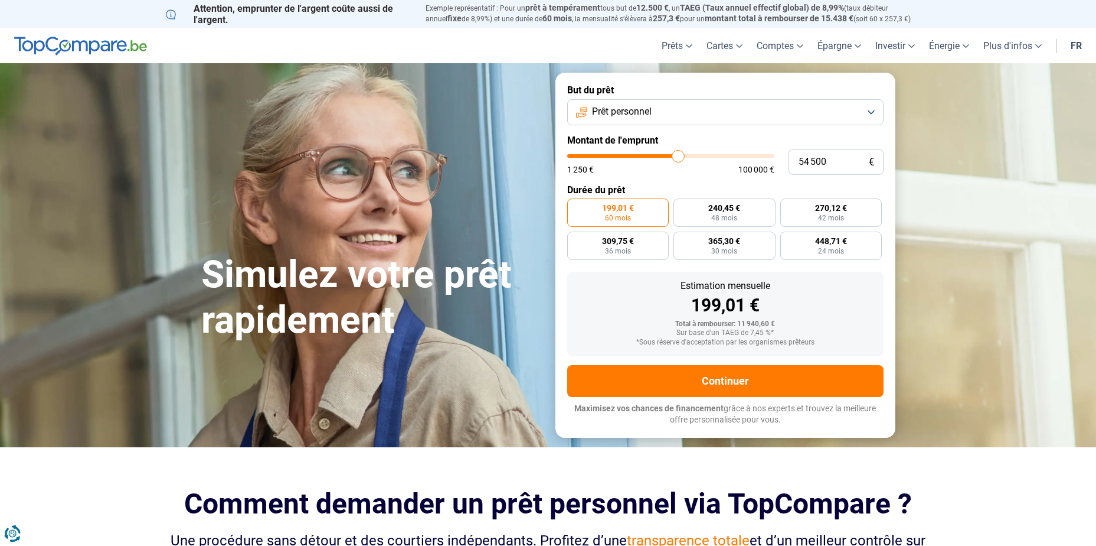
type input "55000"
type input "55 750"
type input "55750"
type input "56 000"
type input "56000"
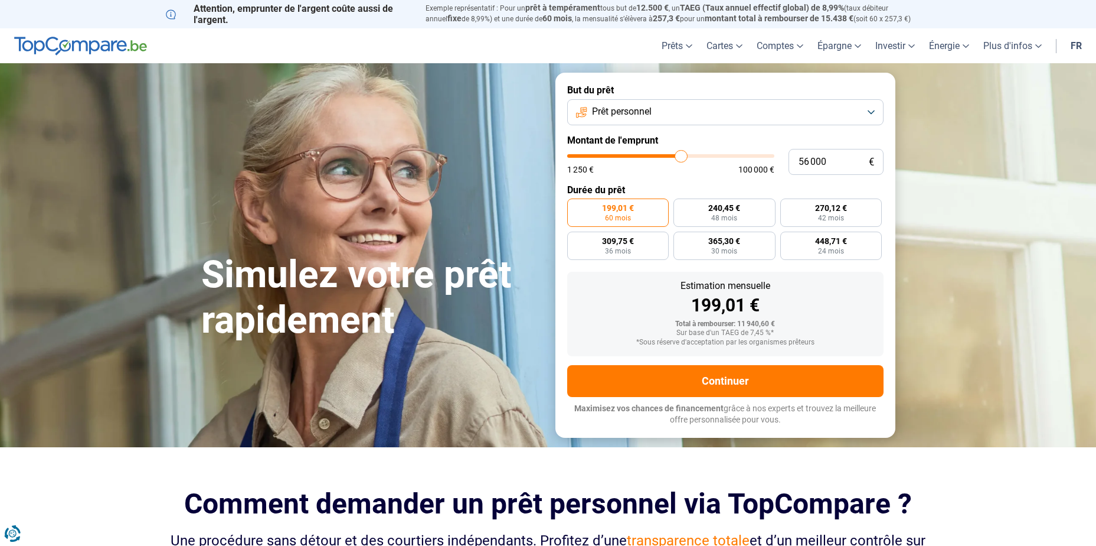
type input "57 250"
type input "57250"
type input "58 000"
type input "58000"
type input "58 750"
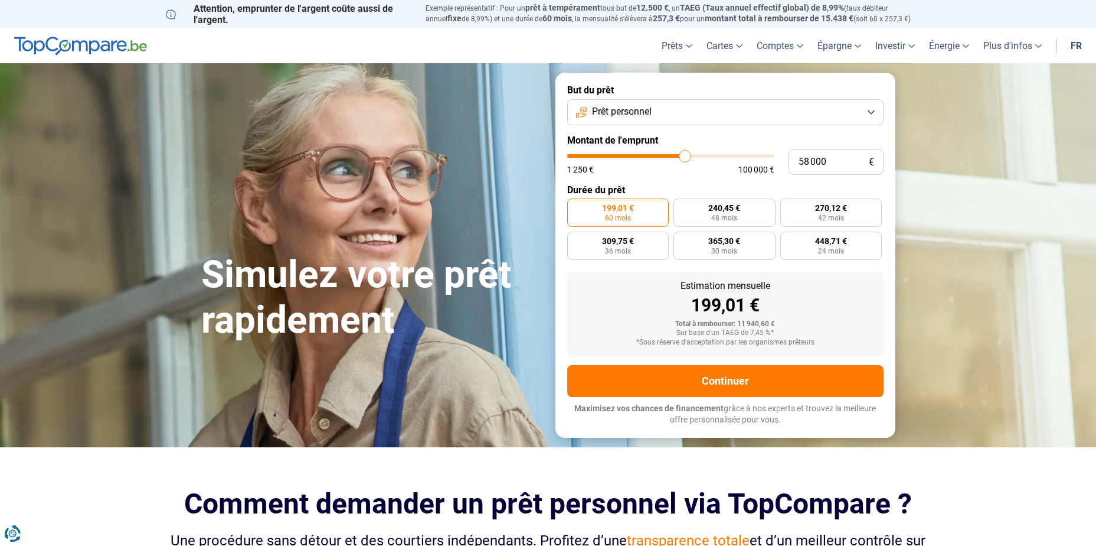
type input "58750"
type input "59 500"
type input "59500"
type input "60 250"
type input "60250"
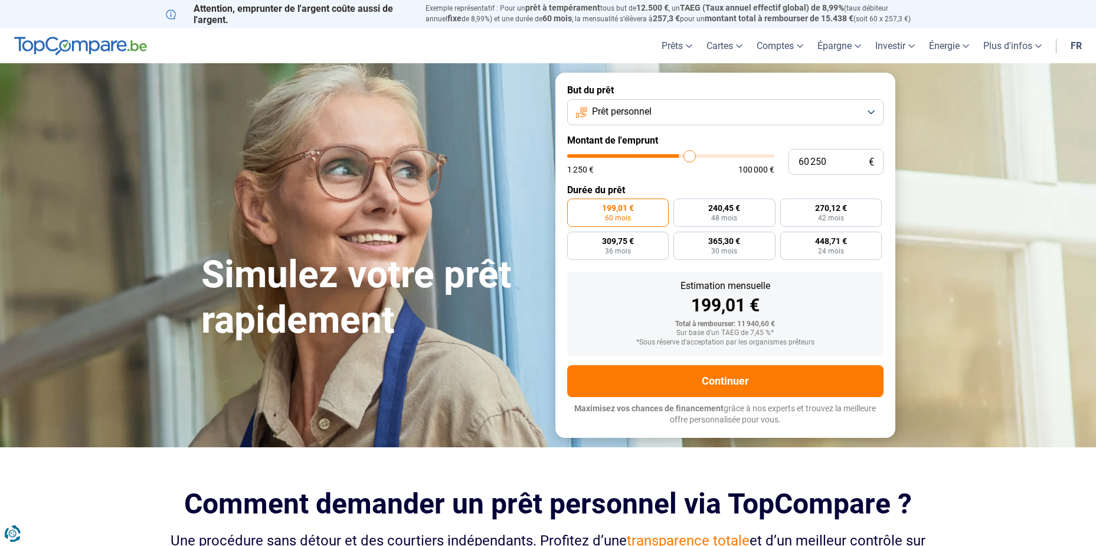
type input "60 750"
type input "60750"
type input "61 000"
type input "61000"
type input "61 500"
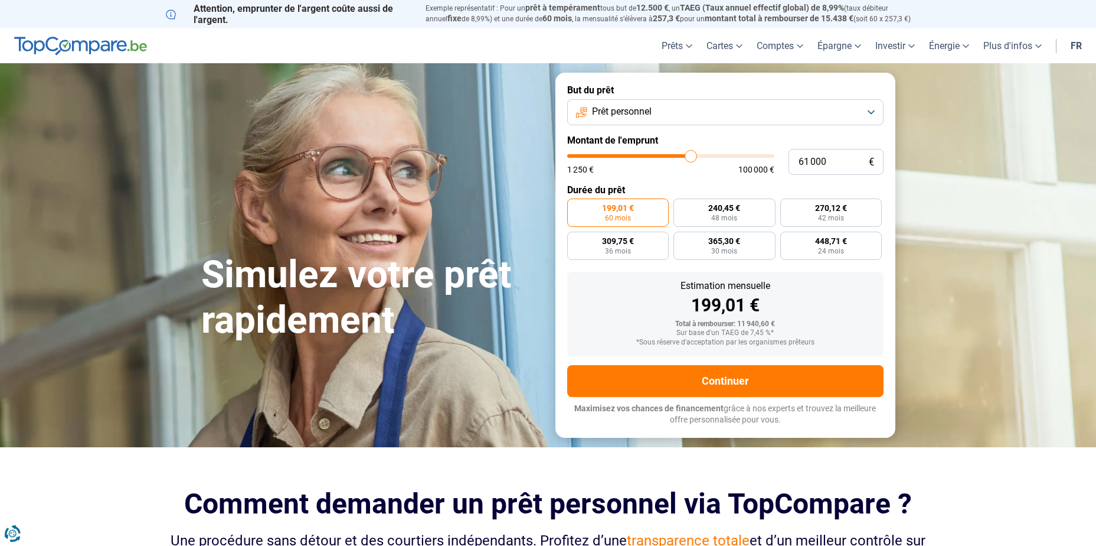
type input "61500"
type input "62 000"
type input "62000"
type input "62 500"
type input "62500"
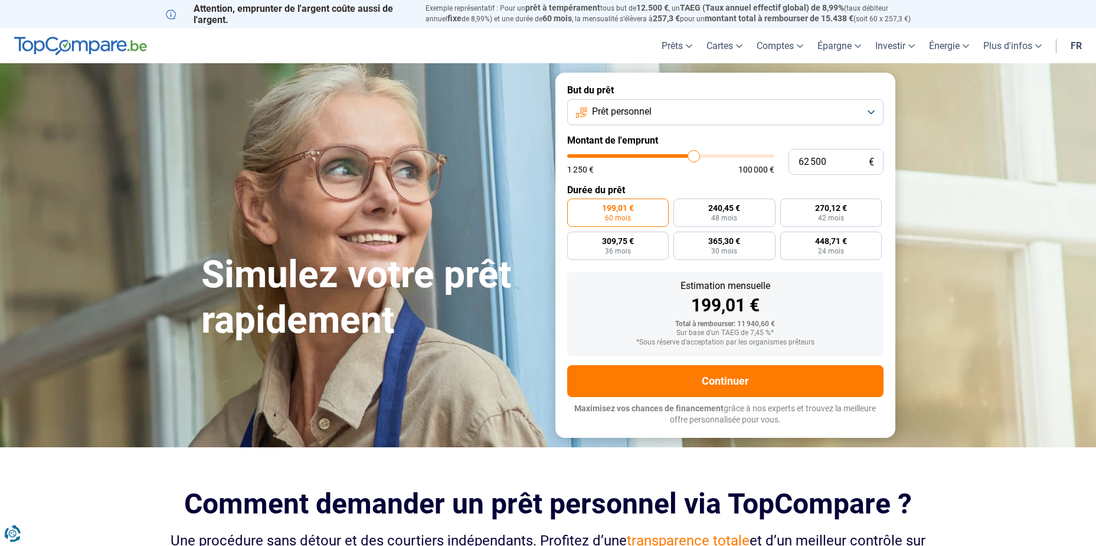
type input "63 000"
type input "63000"
type input "63 250"
type input "63250"
type input "63 750"
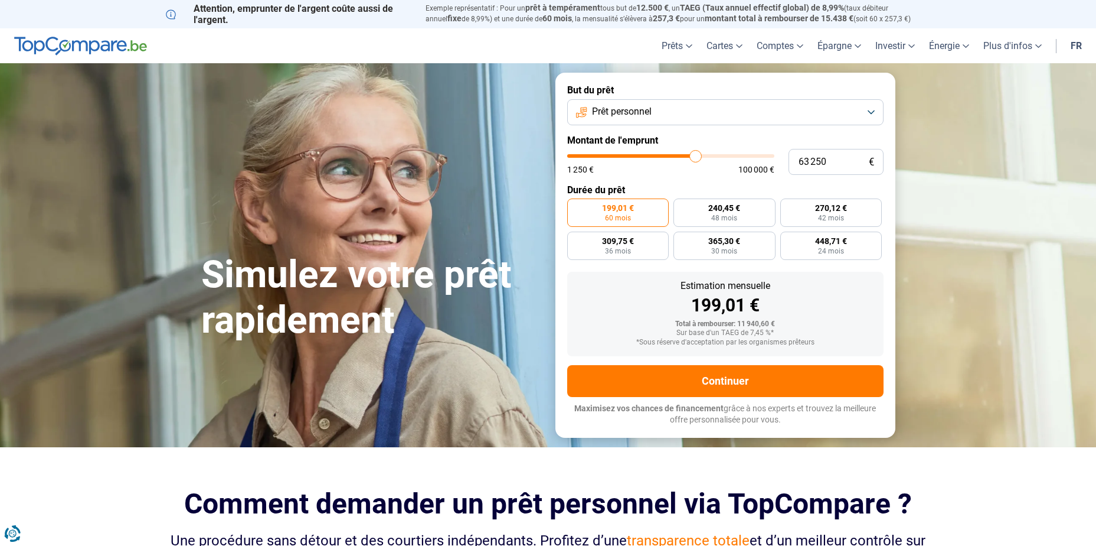
type input "63750"
type input "64 250"
drag, startPoint x: 593, startPoint y: 157, endPoint x: 697, endPoint y: 160, distance: 104.5
type input "64250"
click at [697, 158] on input "range" at bounding box center [670, 156] width 207 height 4
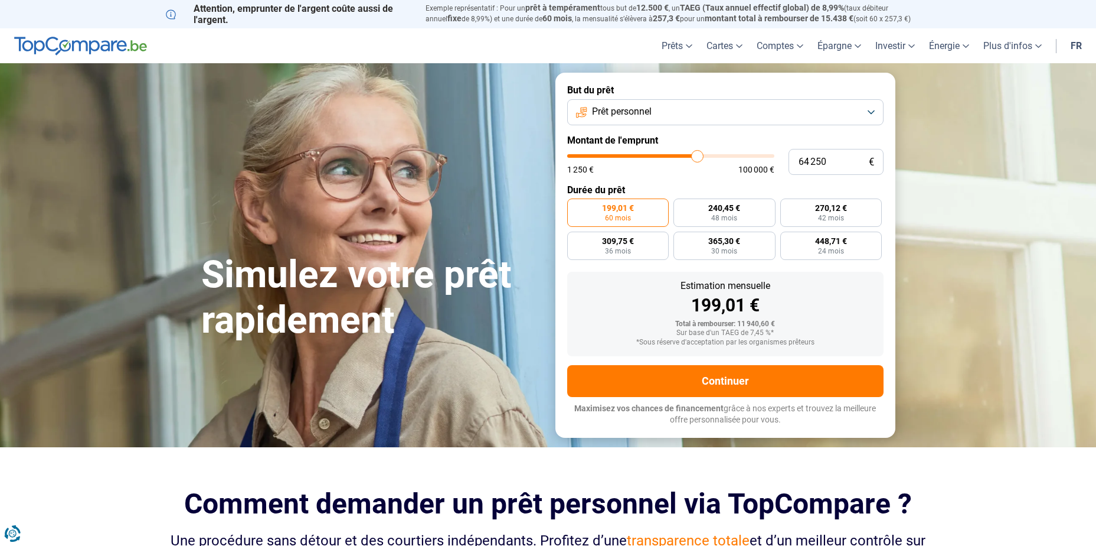
radio input "false"
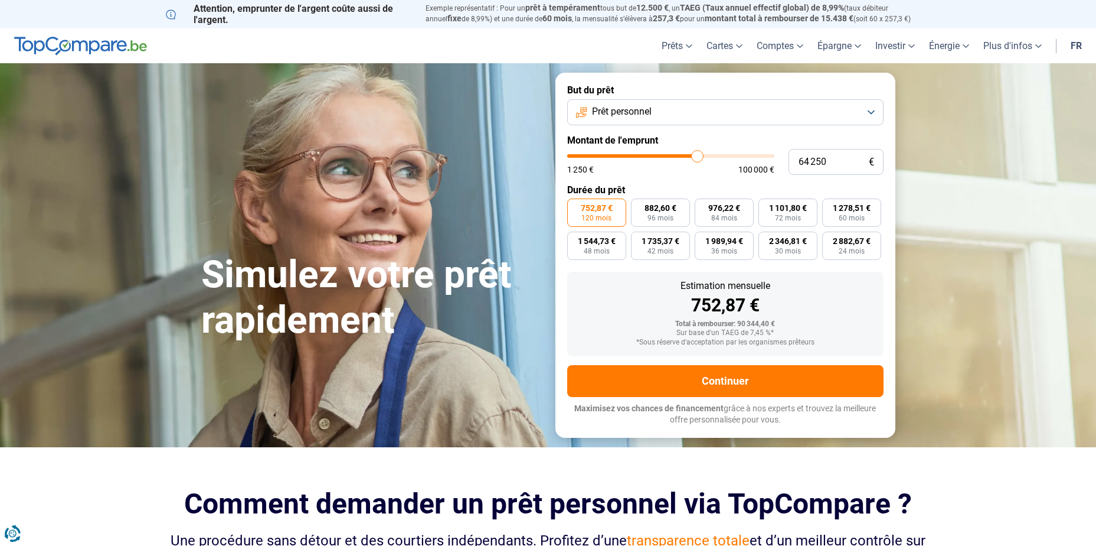
type input "64 500"
type input "64500"
type input "64 750"
type input "64750"
type input "65 750"
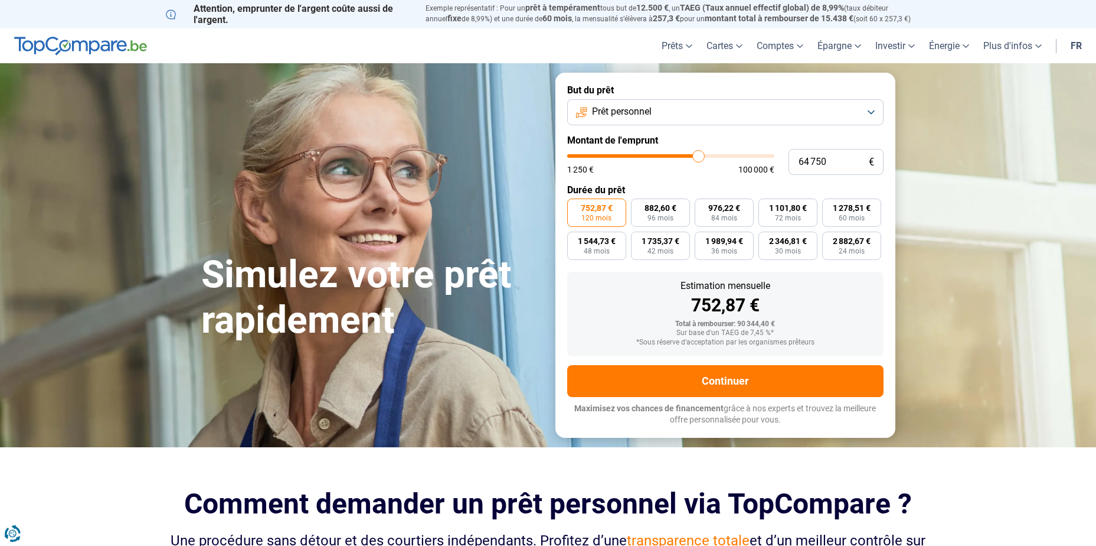
type input "65750"
type input "66 250"
type input "66250"
type input "66 500"
type input "66500"
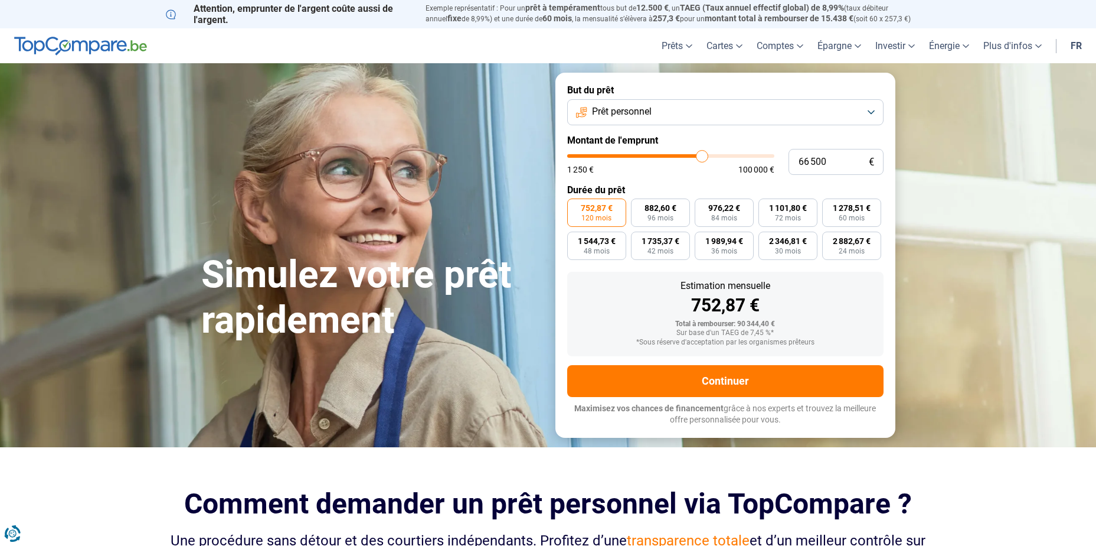
type input "67 250"
type input "67250"
type input "67 500"
type input "67500"
type input "67 750"
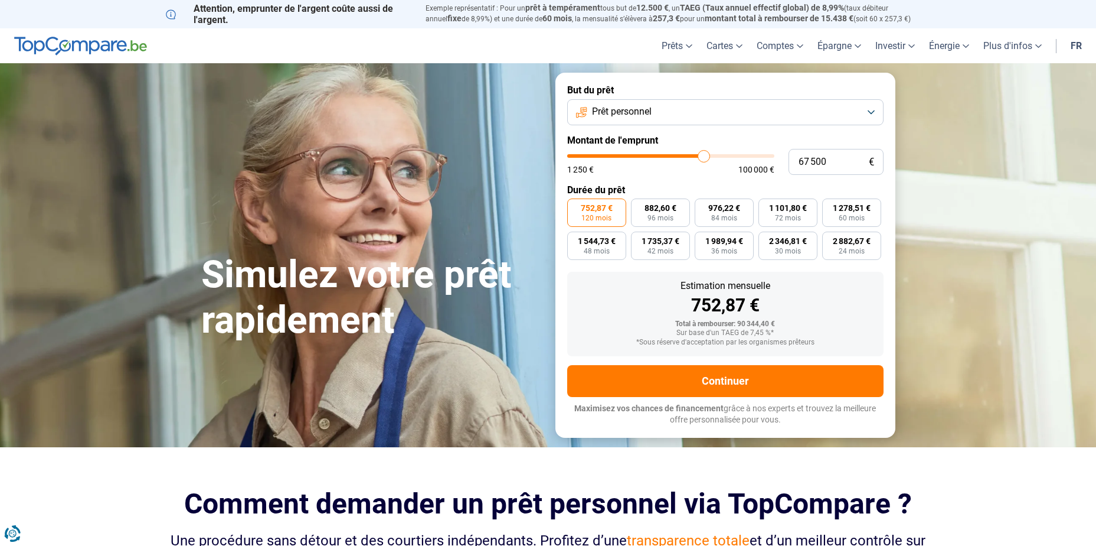
type input "67750"
type input "68 000"
type input "68000"
type input "68 250"
type input "68250"
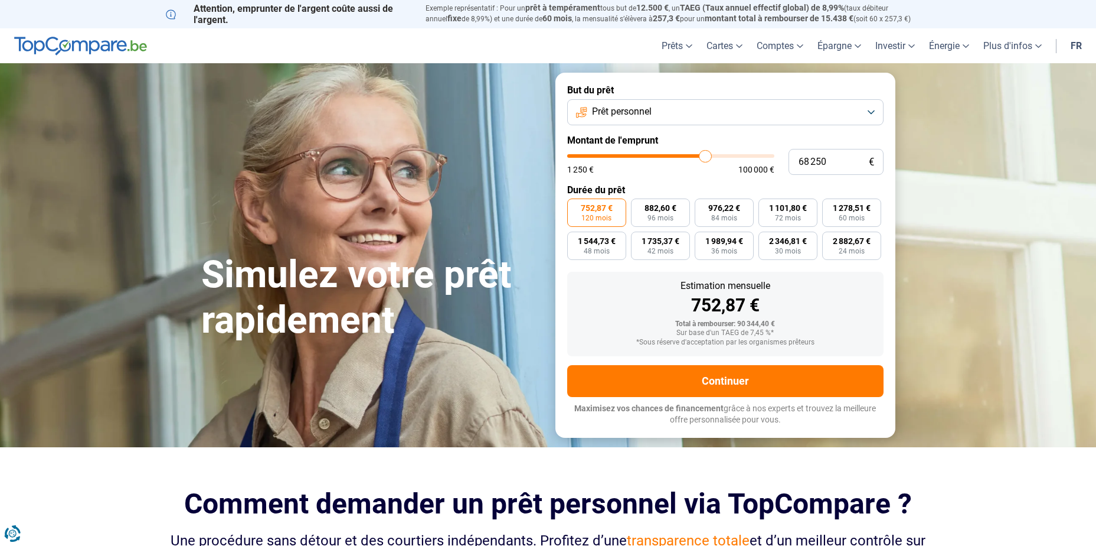
type input "69 000"
type input "69000"
type input "69 250"
type input "69250"
type input "69 500"
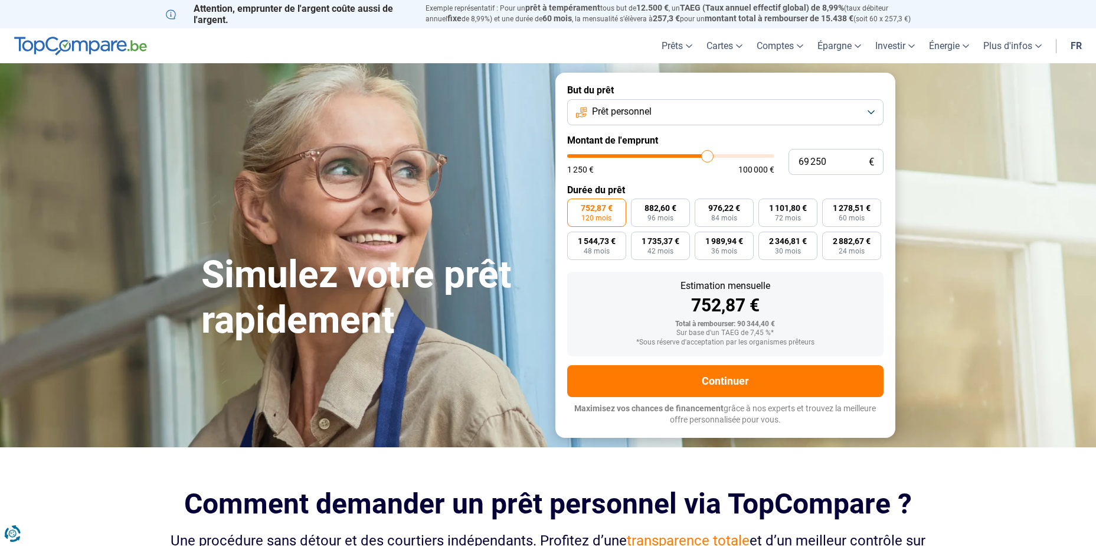
type input "69500"
type input "69 750"
type input "69750"
type input "70 750"
type input "70750"
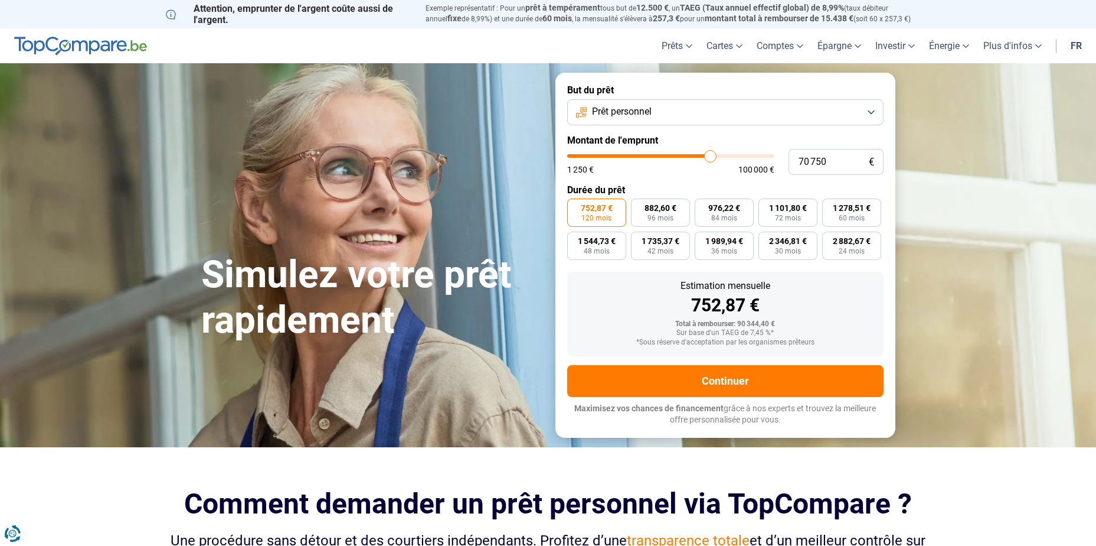
type input "71 000"
type input "71000"
type input "71 250"
type input "71250"
type input "71 750"
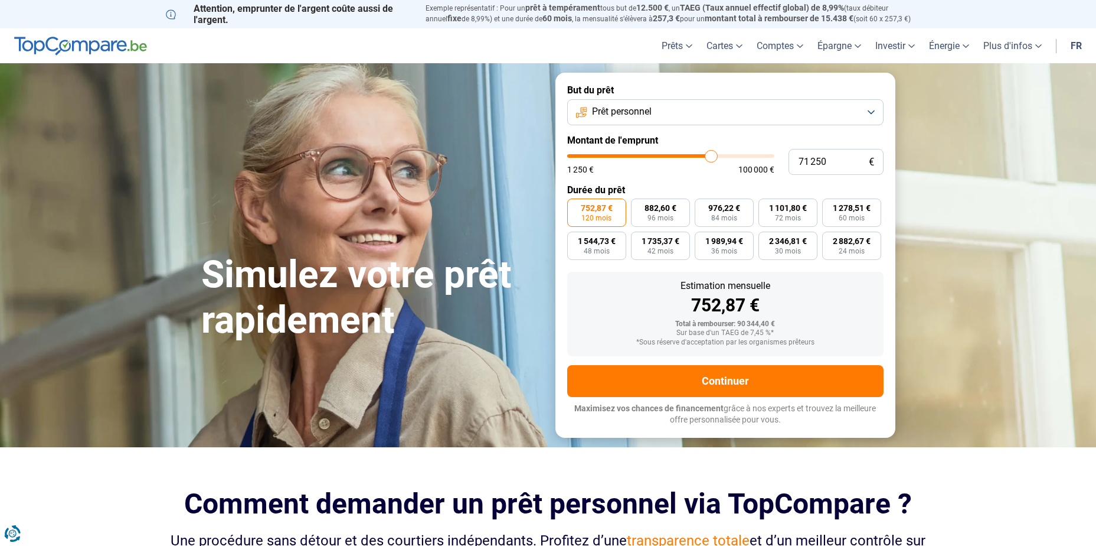
type input "71750"
type input "72 000"
type input "72000"
type input "72 250"
type input "72250"
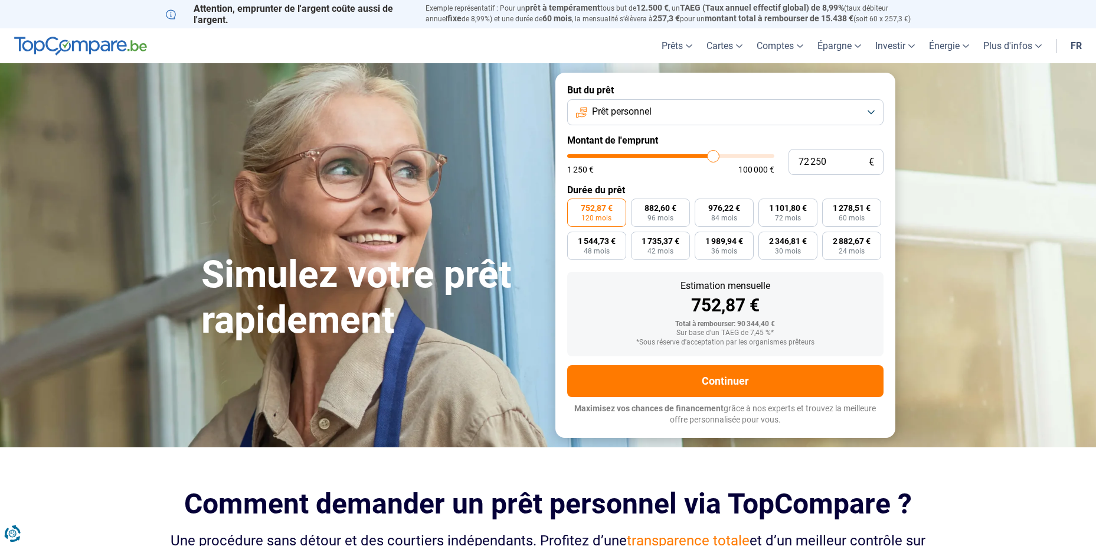
type input "72 500"
type input "72500"
type input "72 750"
type input "72750"
type input "73 250"
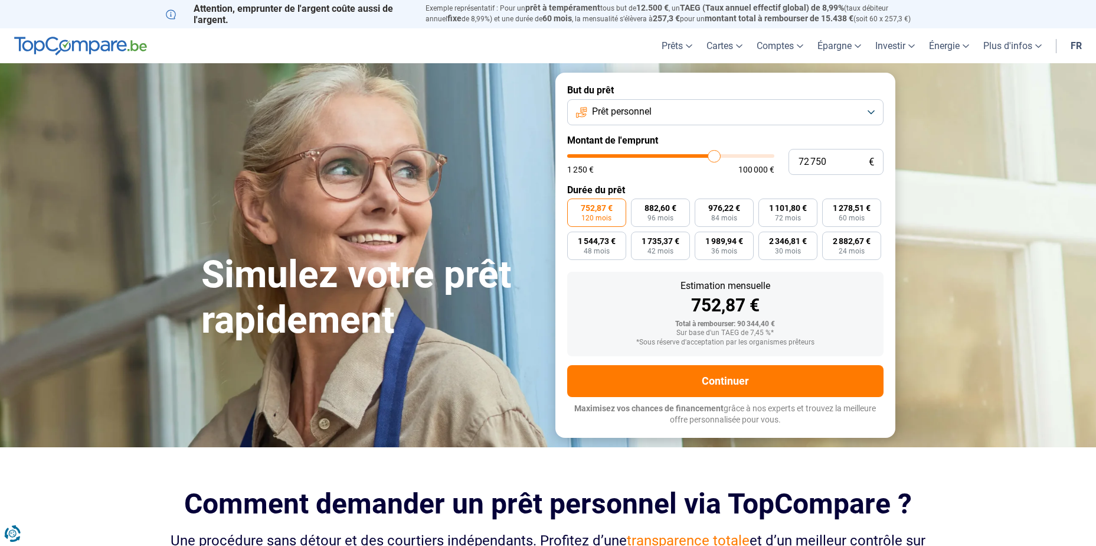
type input "73250"
type input "73 500"
type input "73500"
type input "73 750"
type input "73750"
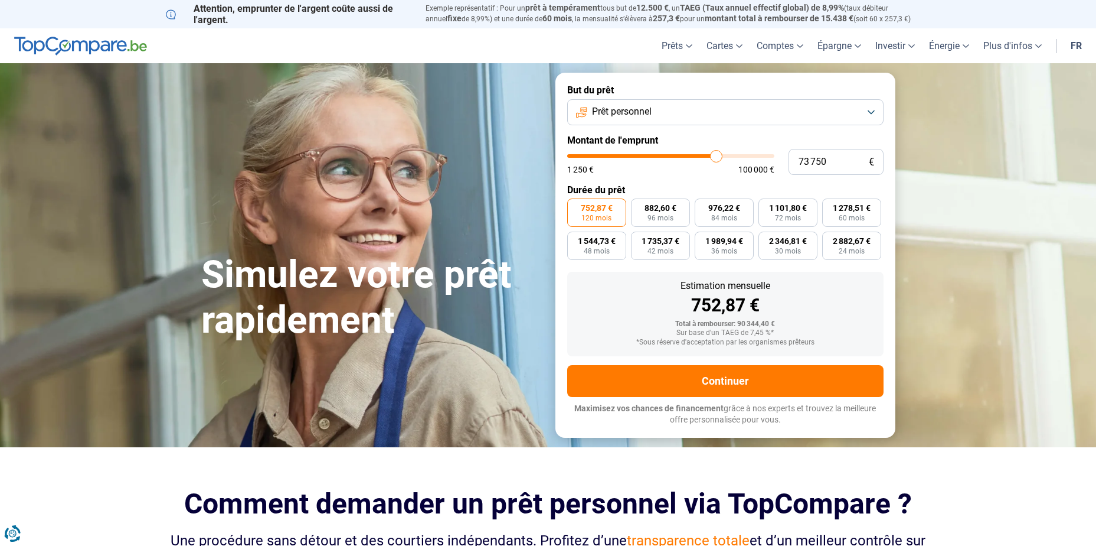
type input "74 000"
type input "74000"
type input "74 250"
type input "74250"
type input "75 000"
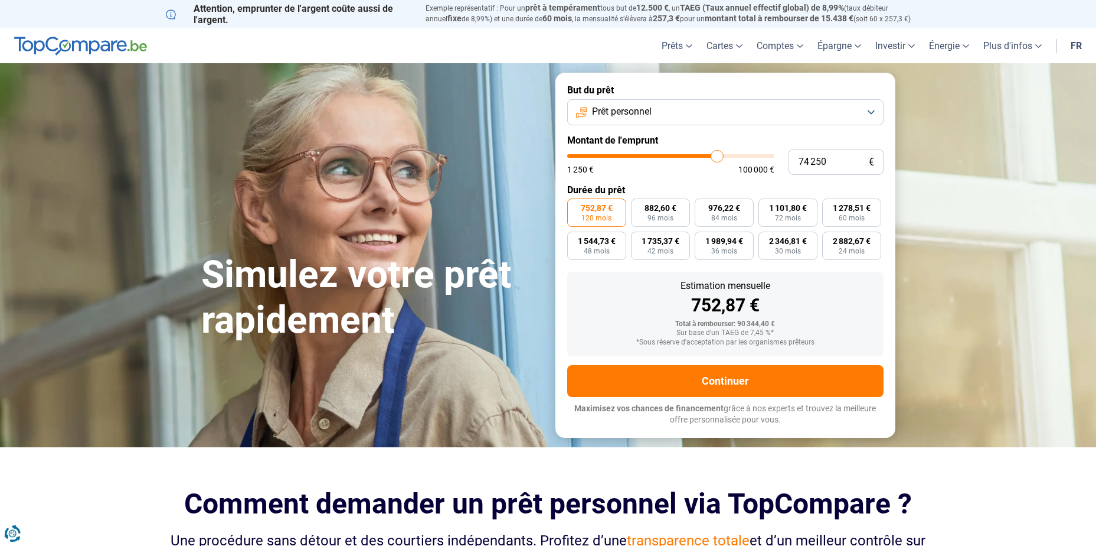
type input "75000"
type input "75 250"
type input "75250"
type input "75 750"
type input "75750"
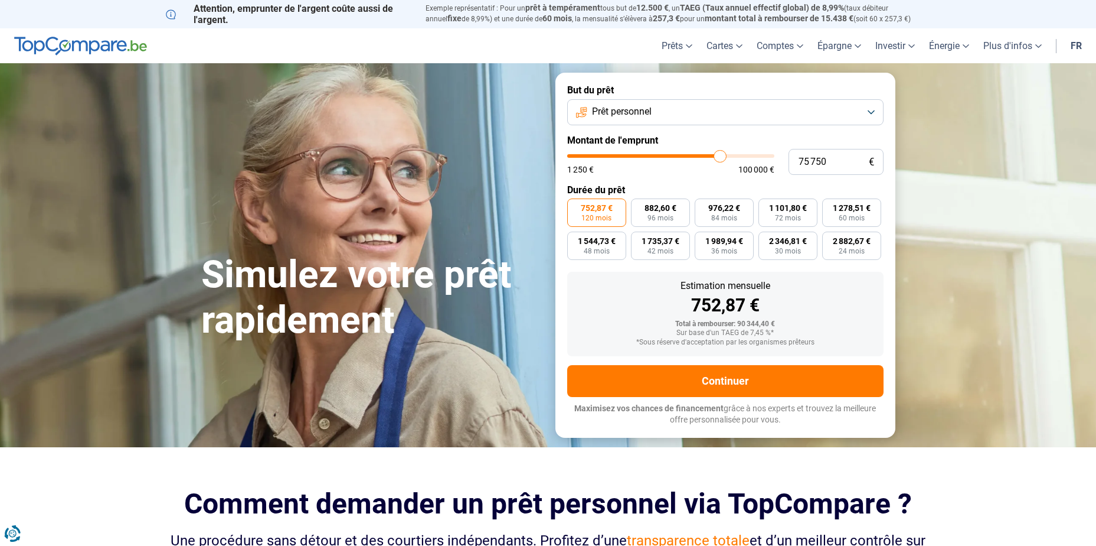
type input "76 250"
type input "76250"
type input "75 750"
type input "75750"
type input "75 500"
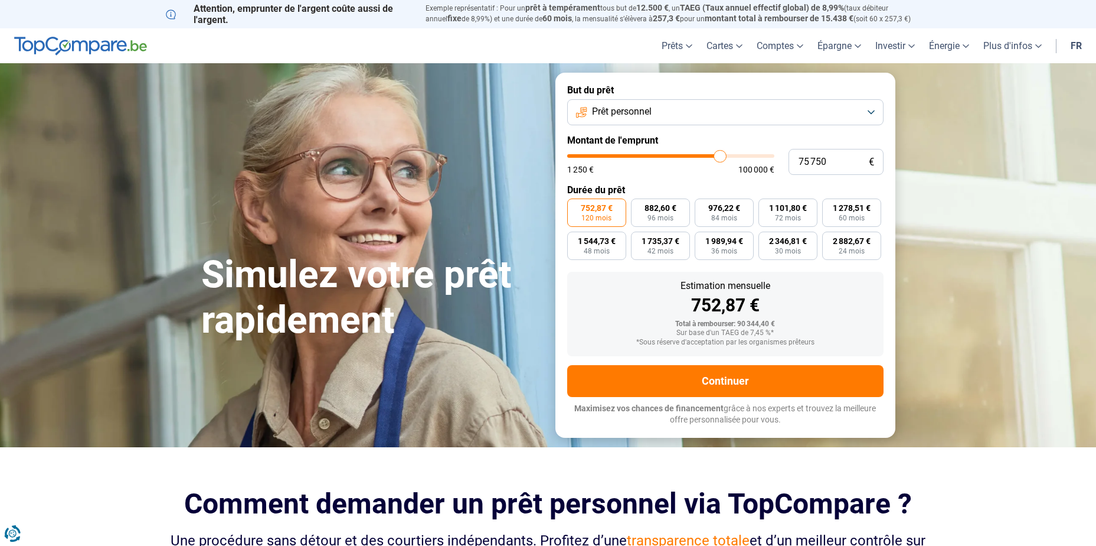
type input "75500"
type input "75 250"
type input "75250"
type input "75 000"
type input "75000"
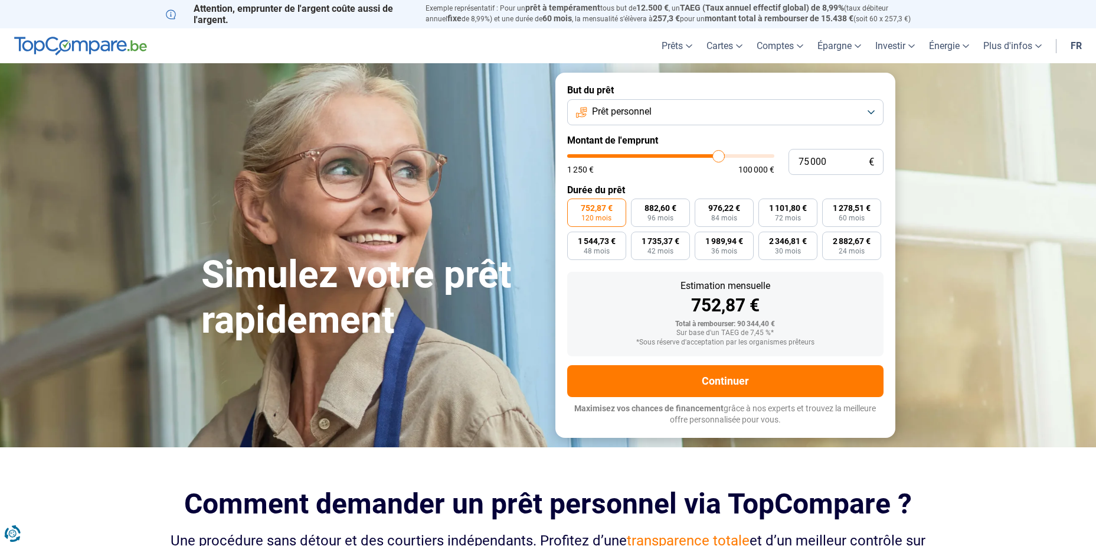
type input "74 250"
type input "74250"
type input "73 750"
type input "73750"
type input "73 500"
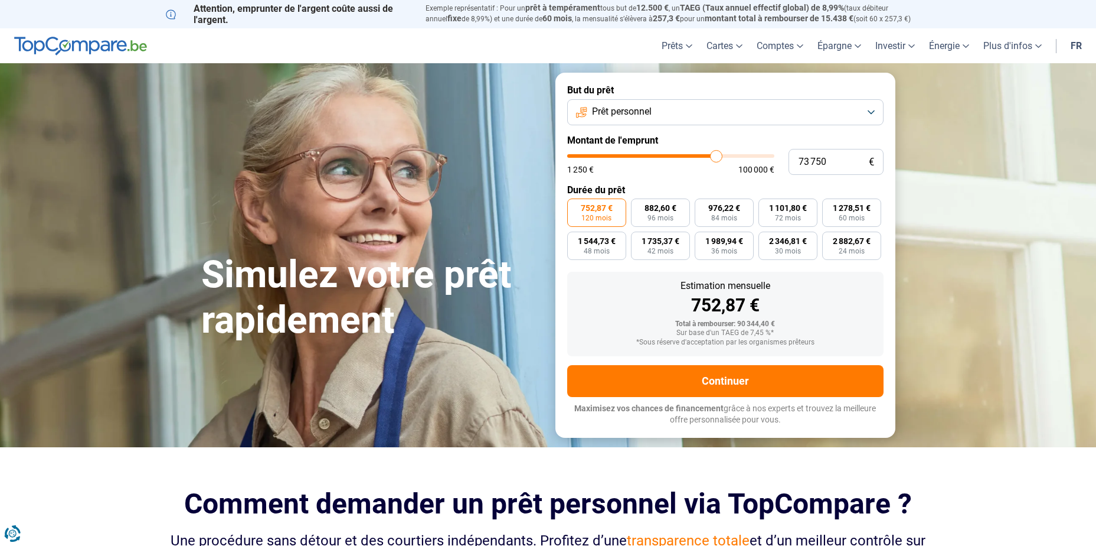
type input "73500"
type input "73 250"
type input "73250"
type input "72 750"
type input "72750"
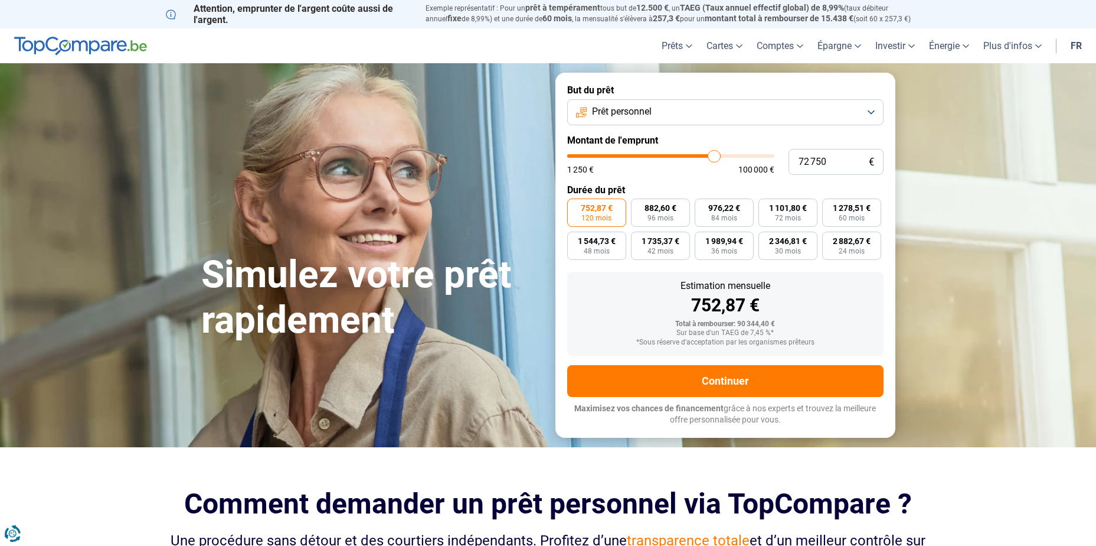
type input "72 500"
type input "72500"
type input "72 250"
type input "72250"
type input "72 000"
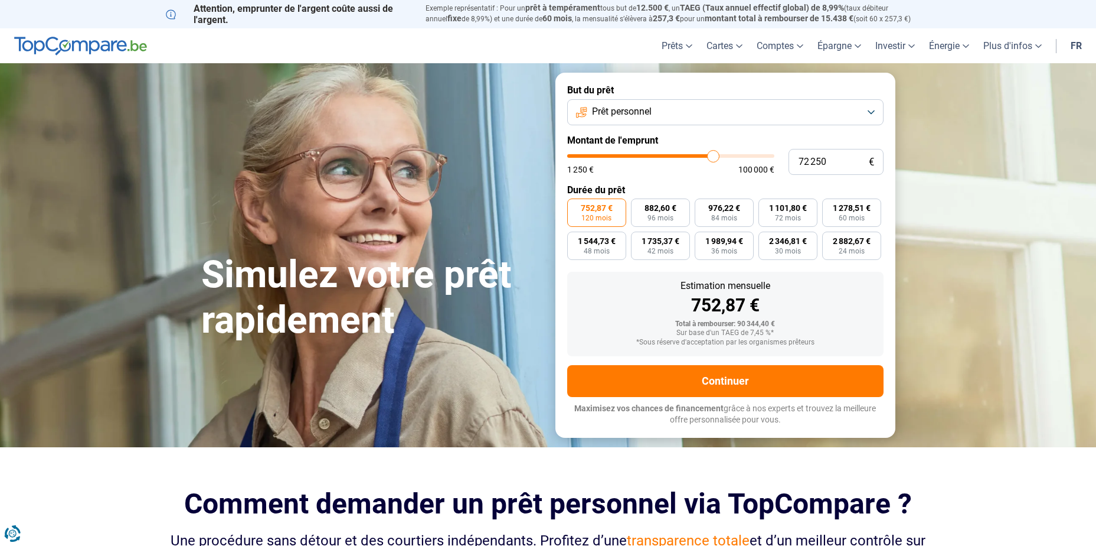
type input "72000"
type input "71 750"
type input "71750"
type input "71 250"
type input "71250"
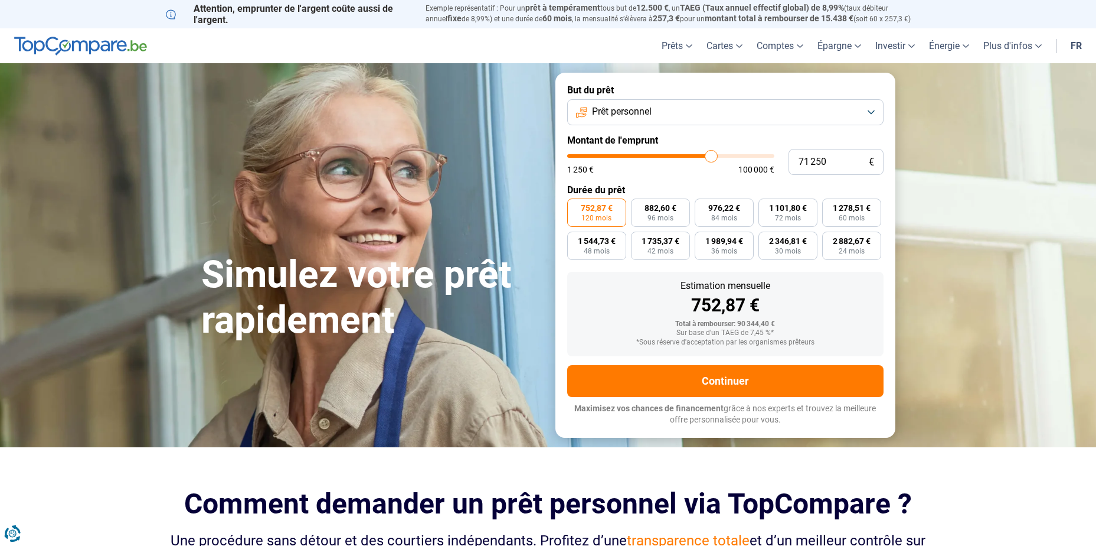
type input "71 000"
type input "71000"
type input "70 750"
type input "70750"
type input "70 500"
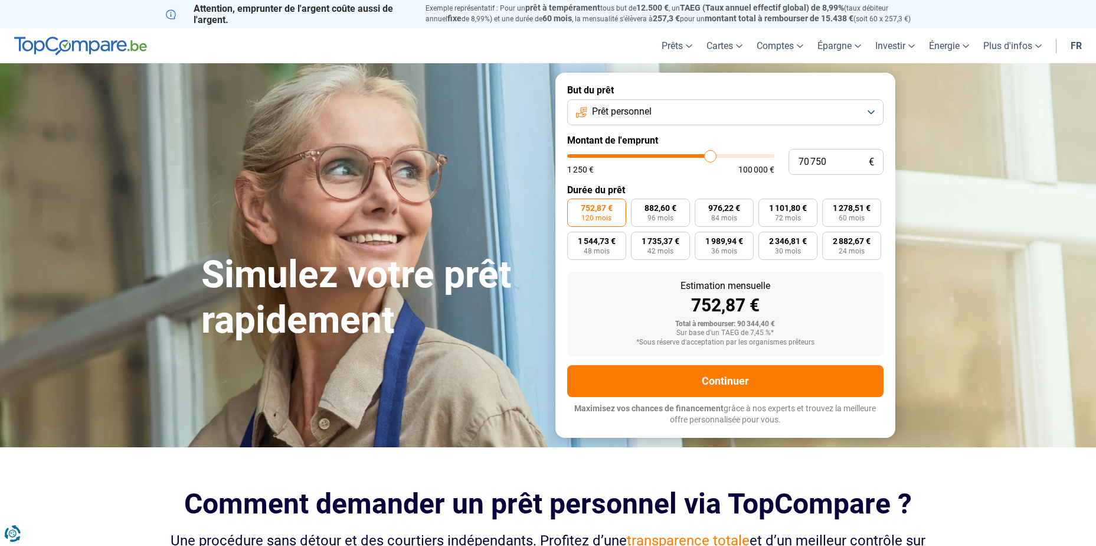
type input "70500"
type input "70 250"
type input "70250"
type input "69 750"
type input "69750"
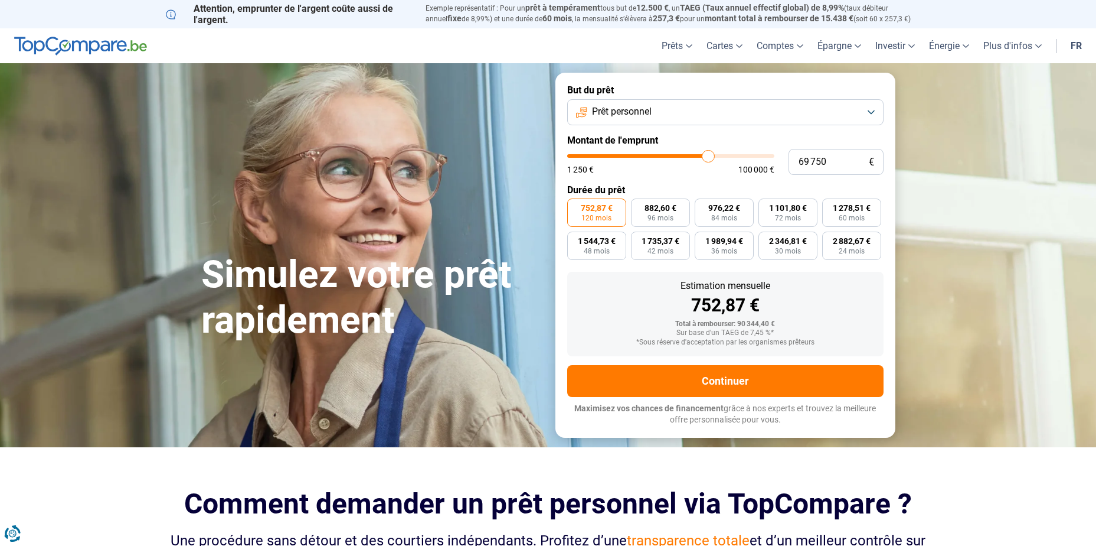
type input "69 250"
drag, startPoint x: 697, startPoint y: 160, endPoint x: 729, endPoint y: 163, distance: 32.0
click at [729, 158] on input "range" at bounding box center [670, 156] width 207 height 4
drag, startPoint x: 730, startPoint y: 159, endPoint x: 769, endPoint y: 165, distance: 39.4
click at [769, 158] on input "range" at bounding box center [670, 156] width 207 height 4
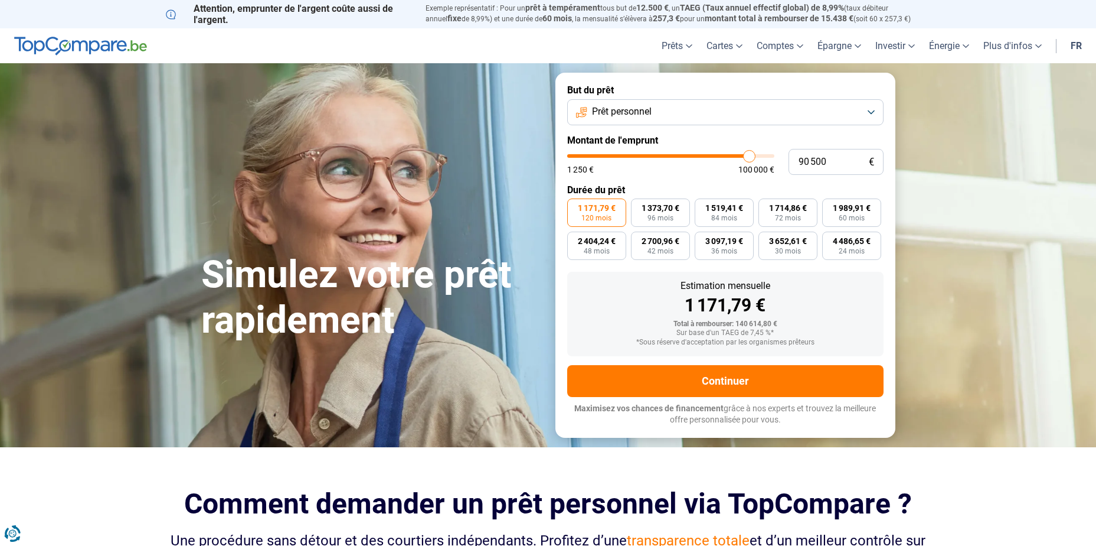
drag, startPoint x: 771, startPoint y: 156, endPoint x: 749, endPoint y: 161, distance: 22.2
click at [749, 158] on input "range" at bounding box center [670, 156] width 207 height 4
click at [844, 209] on span "1 800,86 €" at bounding box center [852, 208] width 38 height 8
click at [830, 206] on input "1 800,86 € 60 mois" at bounding box center [826, 202] width 8 height 8
drag, startPoint x: 750, startPoint y: 158, endPoint x: 709, endPoint y: 162, distance: 41.5
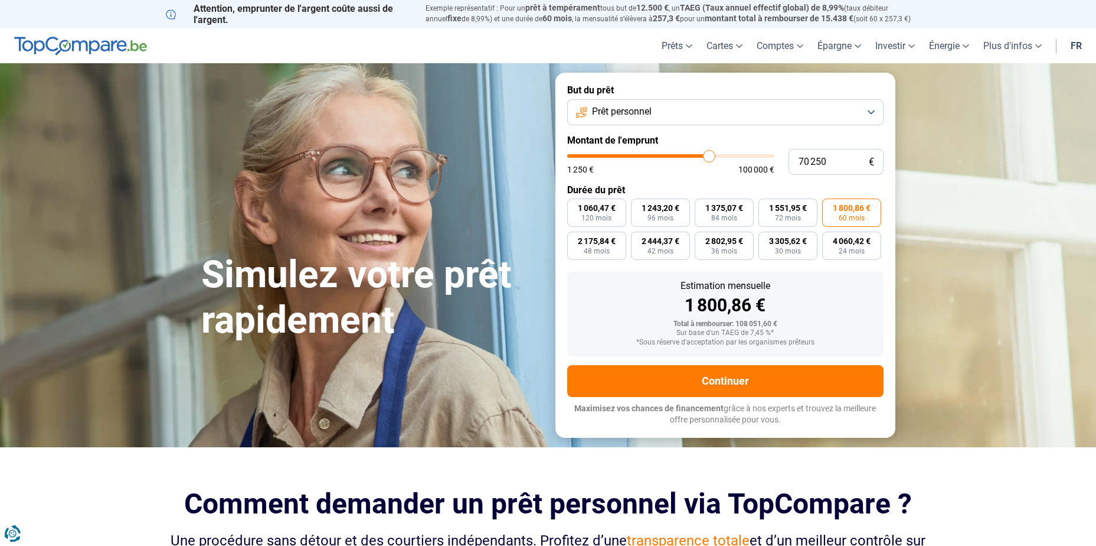
click at [709, 158] on input "range" at bounding box center [670, 156] width 207 height 4
click at [841, 218] on span "60 mois" at bounding box center [852, 217] width 26 height 7
click at [830, 206] on input "1 397,91 € 60 mois" at bounding box center [826, 202] width 8 height 8
